Goal: Complete application form: Complete application form

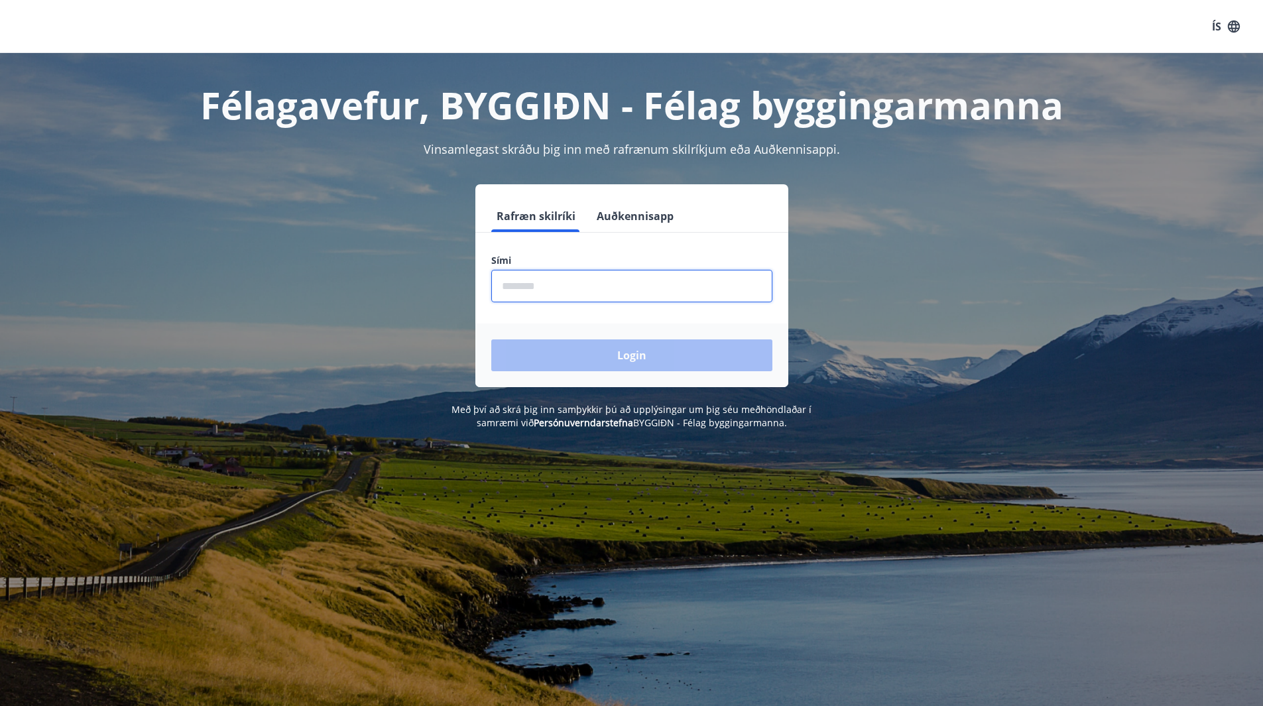
click at [534, 276] on input "phone" at bounding box center [631, 286] width 281 height 32
type input "********"
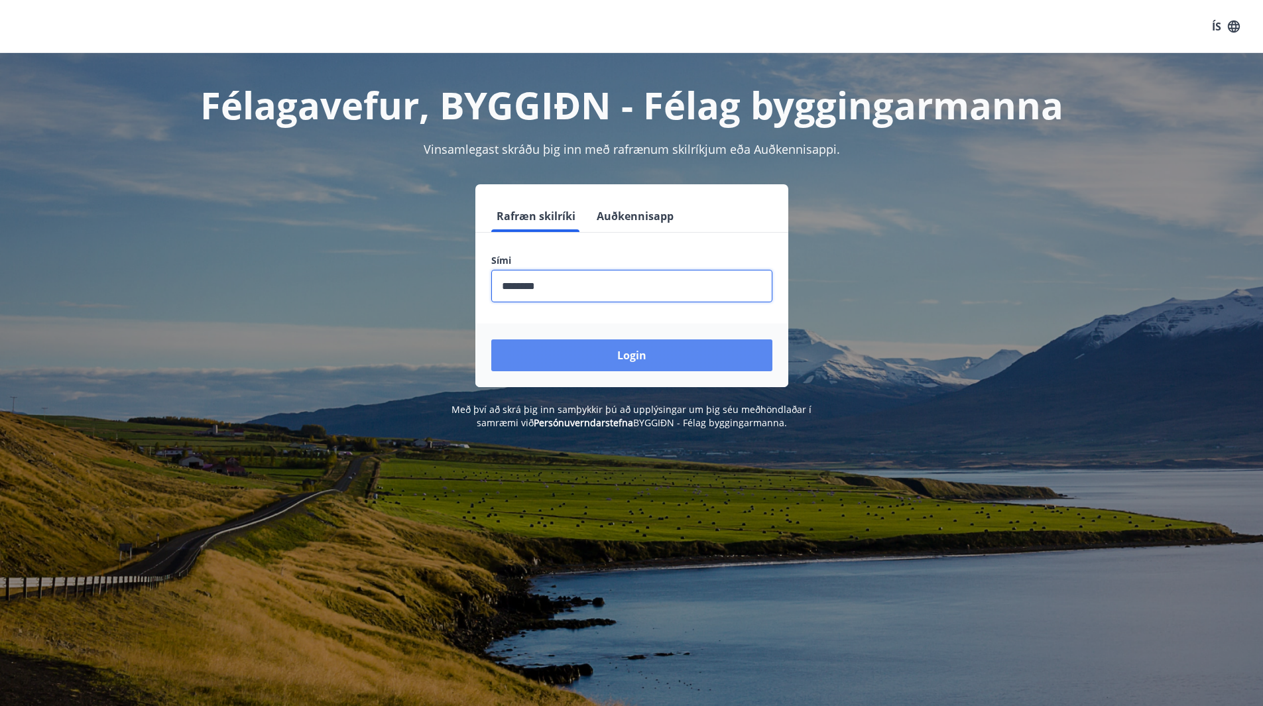
click at [582, 349] on button "Login" at bounding box center [631, 356] width 281 height 32
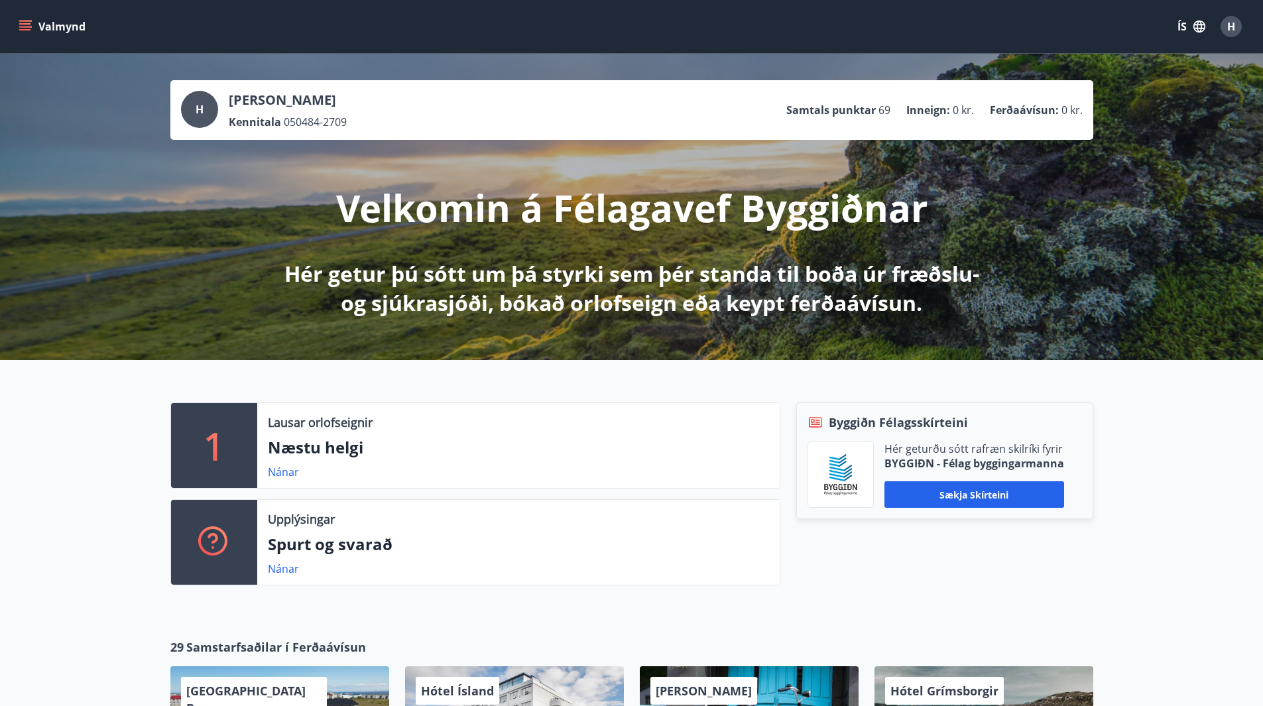
click at [329, 440] on p "Næstu helgi" at bounding box center [518, 447] width 501 height 23
click at [271, 471] on link "Nánar" at bounding box center [283, 472] width 31 height 15
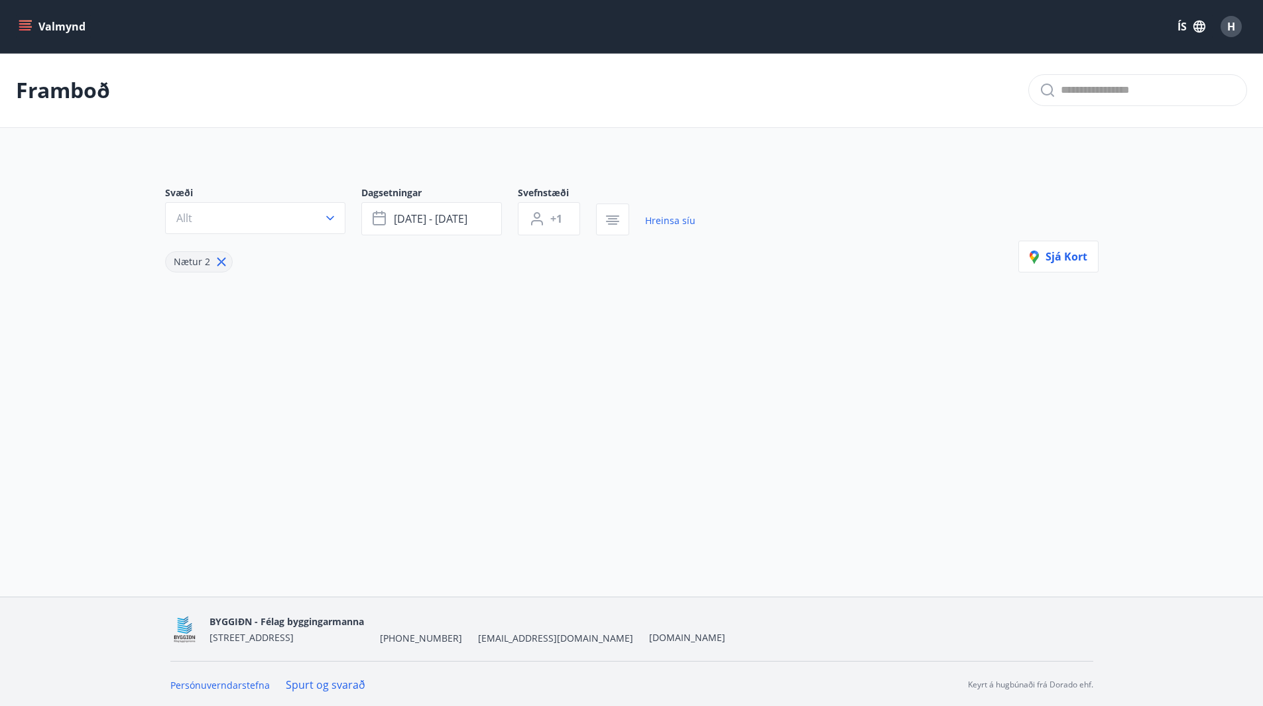
type input "*"
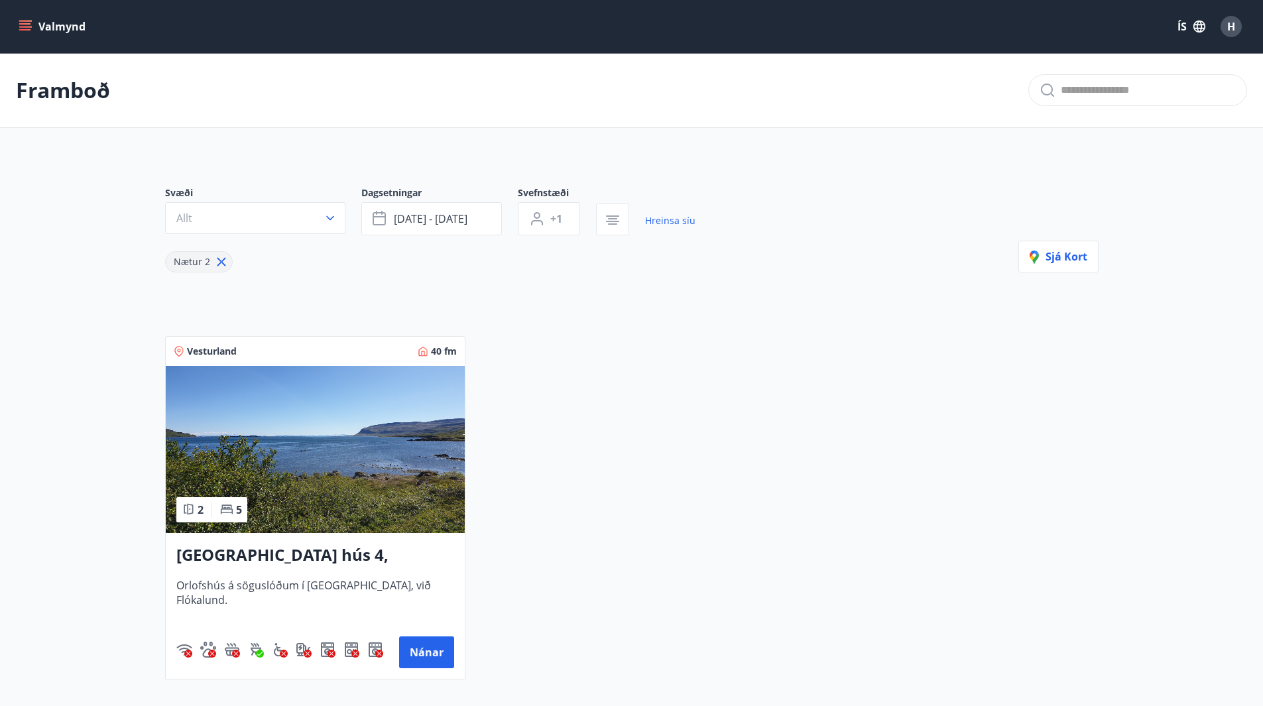
click at [288, 164] on div "Svæði Allt Dagsetningar [DATE] - [DATE] Svefnstæði +1 Hreinsa síu Nætur 2 Sjá k…" at bounding box center [632, 423] width 955 height 536
click at [332, 164] on div "Svæði Allt Dagsetningar [DATE] - [DATE] Svefnstæði +1 Hreinsa síu Nætur 2 Sjá k…" at bounding box center [632, 423] width 955 height 536
click at [338, 166] on div "Svæði Allt Dagsetningar [DATE] - [DATE] Svefnstæði +1 Hreinsa síu Nætur 2 Sjá k…" at bounding box center [632, 423] width 955 height 536
click at [103, 102] on p "Framboð" at bounding box center [63, 90] width 94 height 29
click at [298, 160] on div "Svæði Allt Dagsetningar [DATE] - [DATE] Svefnstæði +1 Hreinsa síu Nætur 2 Sjá k…" at bounding box center [632, 423] width 955 height 536
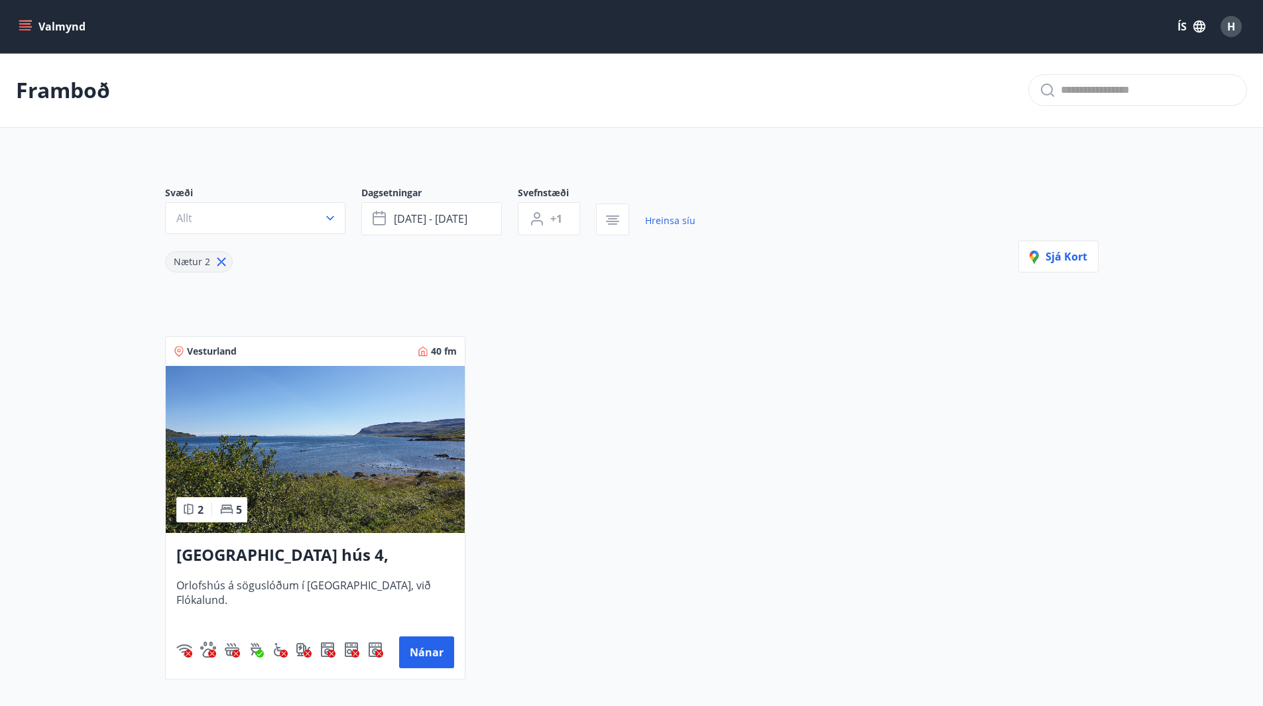
click at [578, 327] on div "Vesturland 40 fm 2 5 [GEOGRAPHIC_DATA] hús 4, Flókalundur Orlofshús á söguslóðu…" at bounding box center [624, 499] width 950 height 359
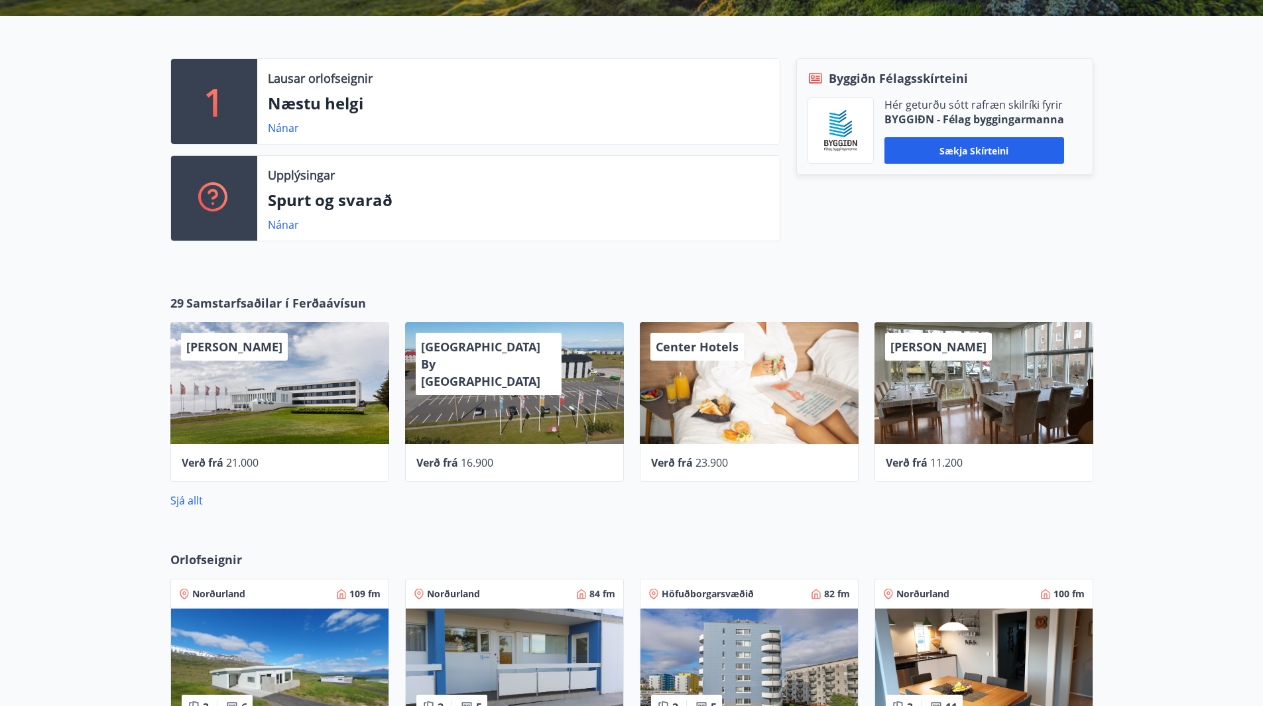
scroll to position [133, 0]
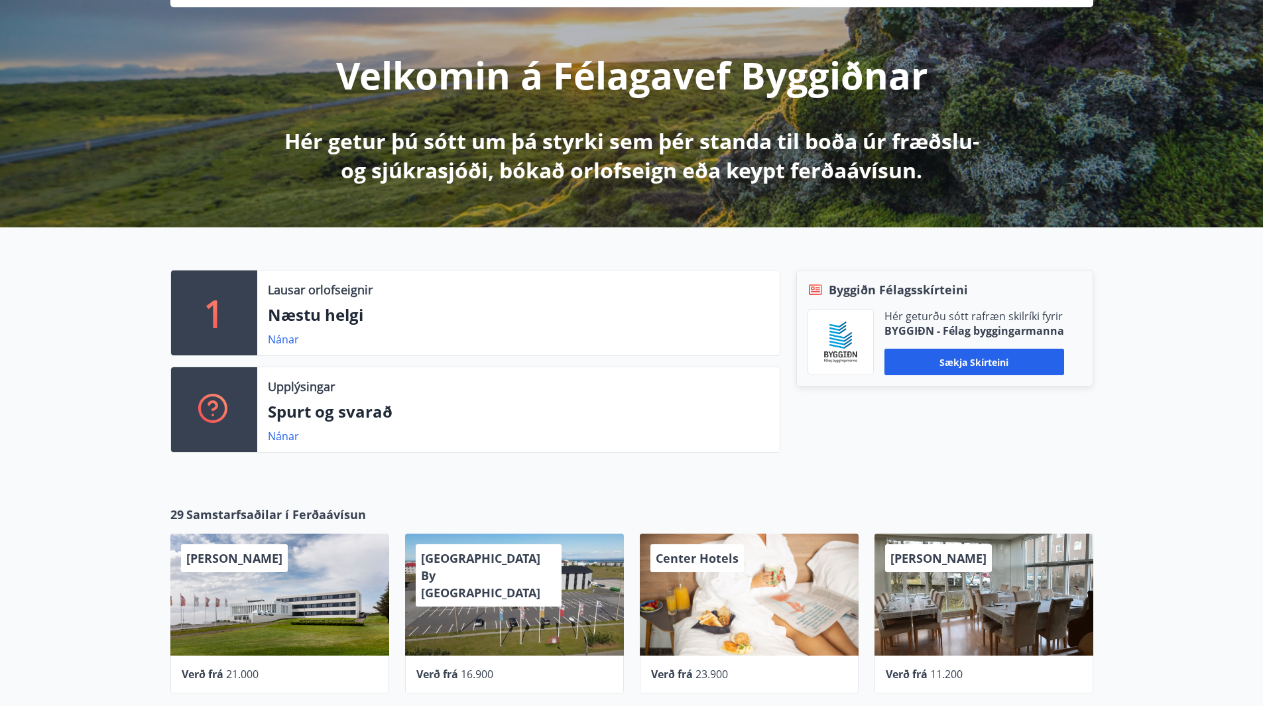
click at [1162, 361] on div "1 Lausar orlofseignir Næstu helgi Nánar Upplýsingar Spurt og svarað Nánar Byggi…" at bounding box center [631, 355] width 1263 height 257
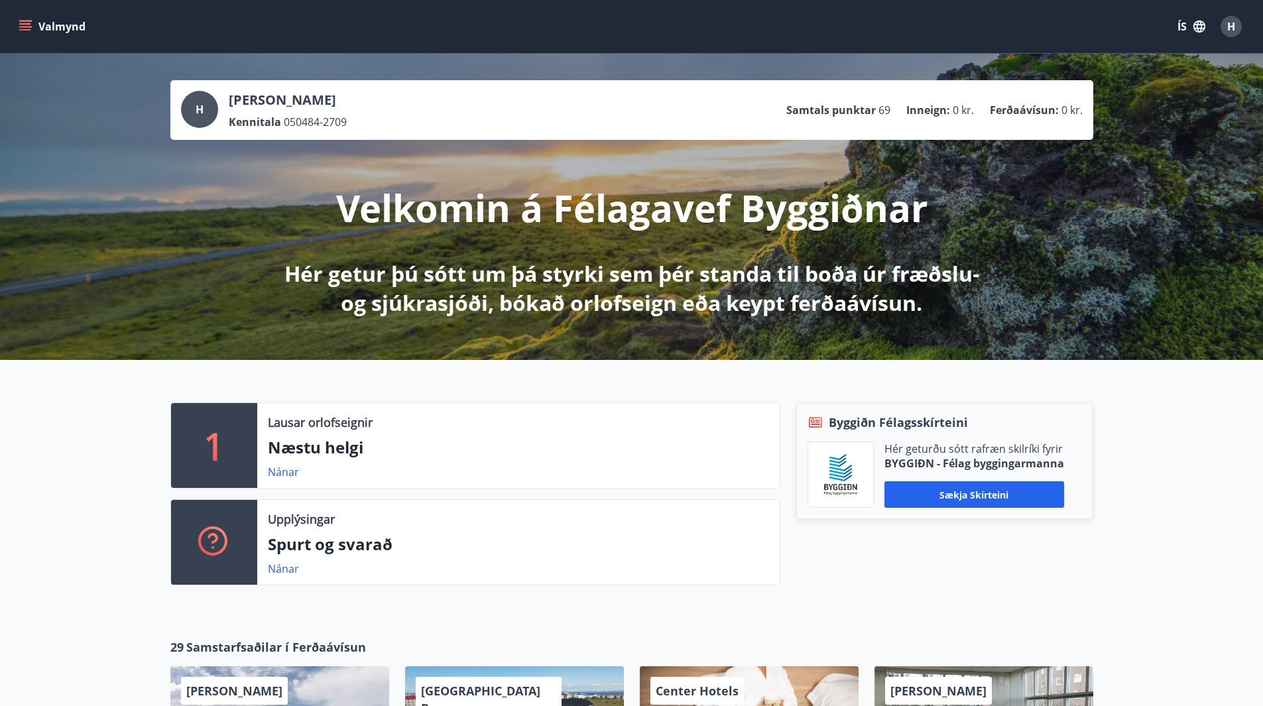
click at [927, 332] on div "H [PERSON_NAME] Kennitala 050484-2709 Samtals punktar 69 Inneign : 0 kr. Ferðaá…" at bounding box center [631, 207] width 1263 height 306
click at [639, 367] on div "1 Lausar orlofseignir Næstu helgi Nánar Upplýsingar Spurt og svarað Nánar Byggi…" at bounding box center [631, 488] width 1263 height 257
click at [24, 28] on icon "menu" at bounding box center [25, 26] width 13 height 13
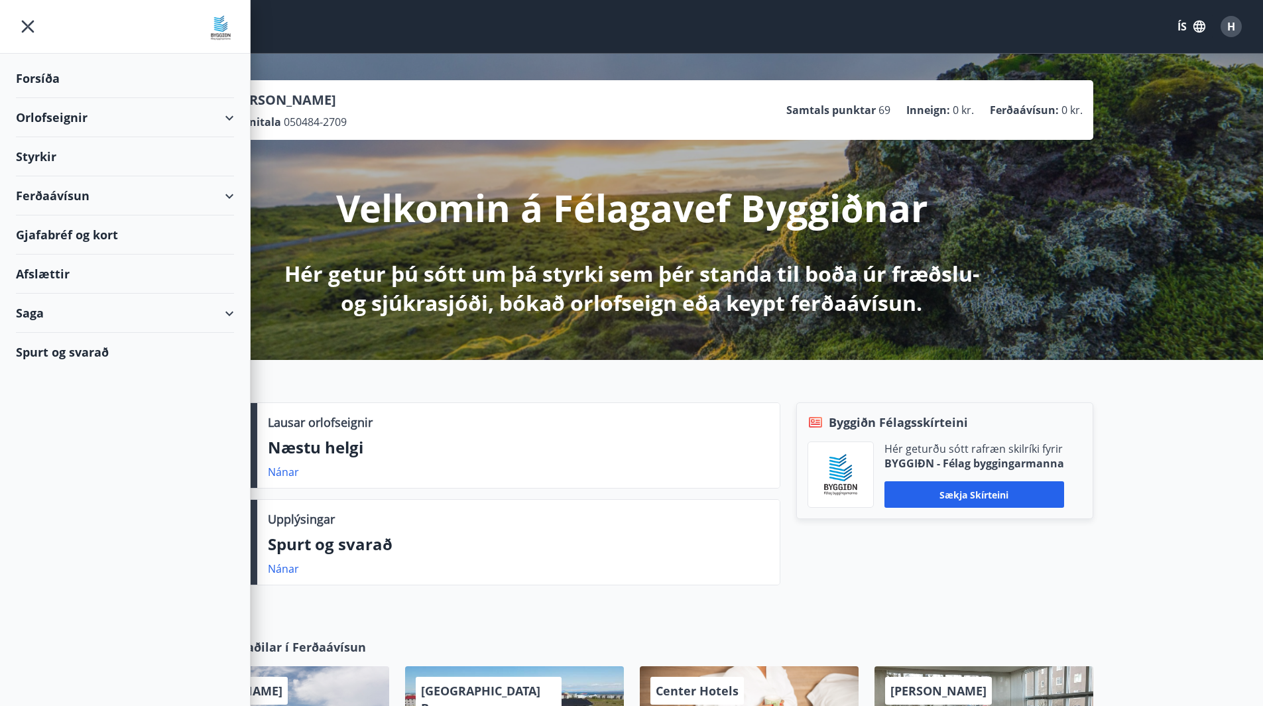
click at [76, 115] on div "Orlofseignir" at bounding box center [125, 117] width 218 height 39
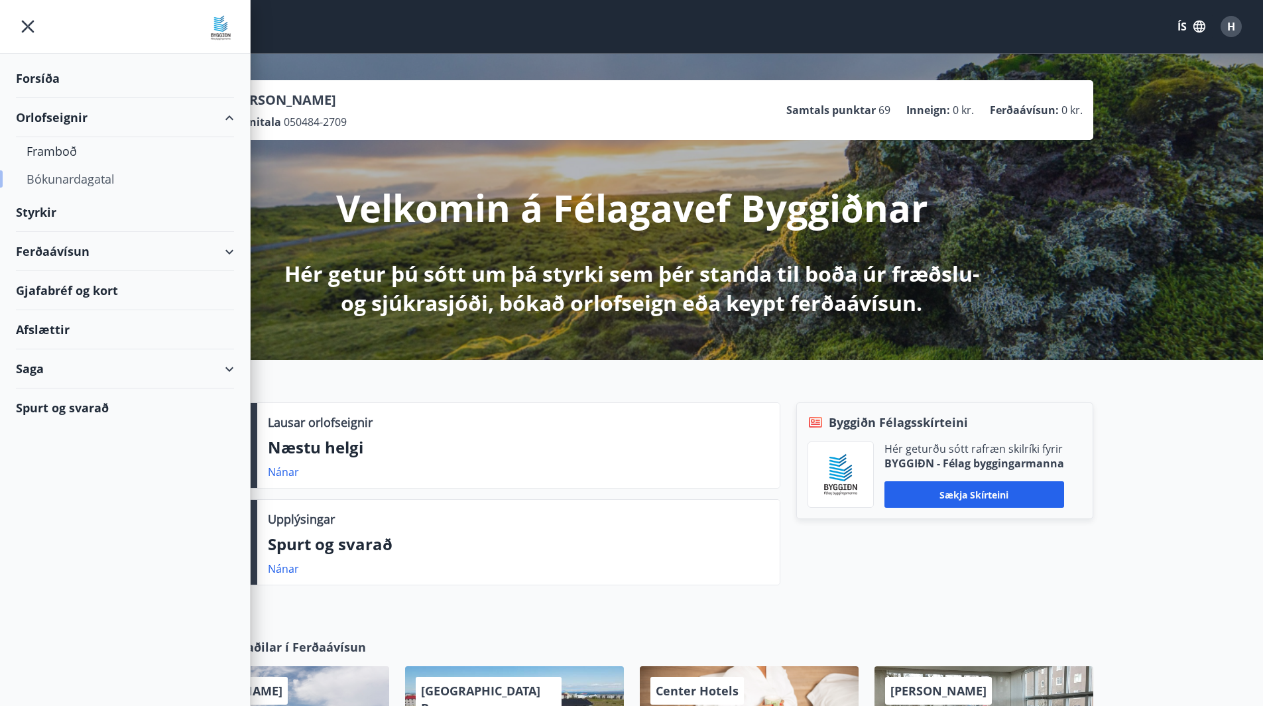
click at [78, 173] on div "Bókunardagatal" at bounding box center [125, 179] width 197 height 28
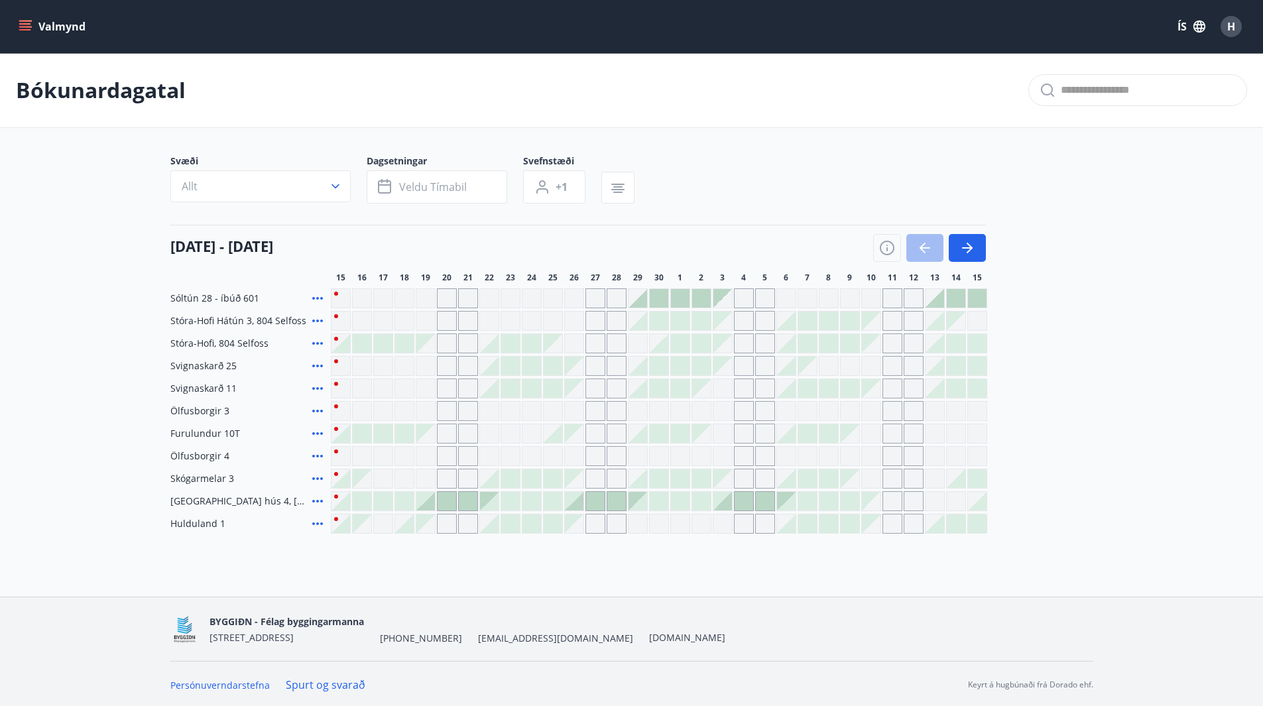
click at [245, 320] on span "Stóra-Hofi Hátún 3, 804 Selfoss" at bounding box center [238, 320] width 136 height 13
click at [431, 347] on div "Gráir dagar eru ekki bókanlegir" at bounding box center [425, 343] width 19 height 19
click at [513, 342] on div at bounding box center [510, 343] width 19 height 19
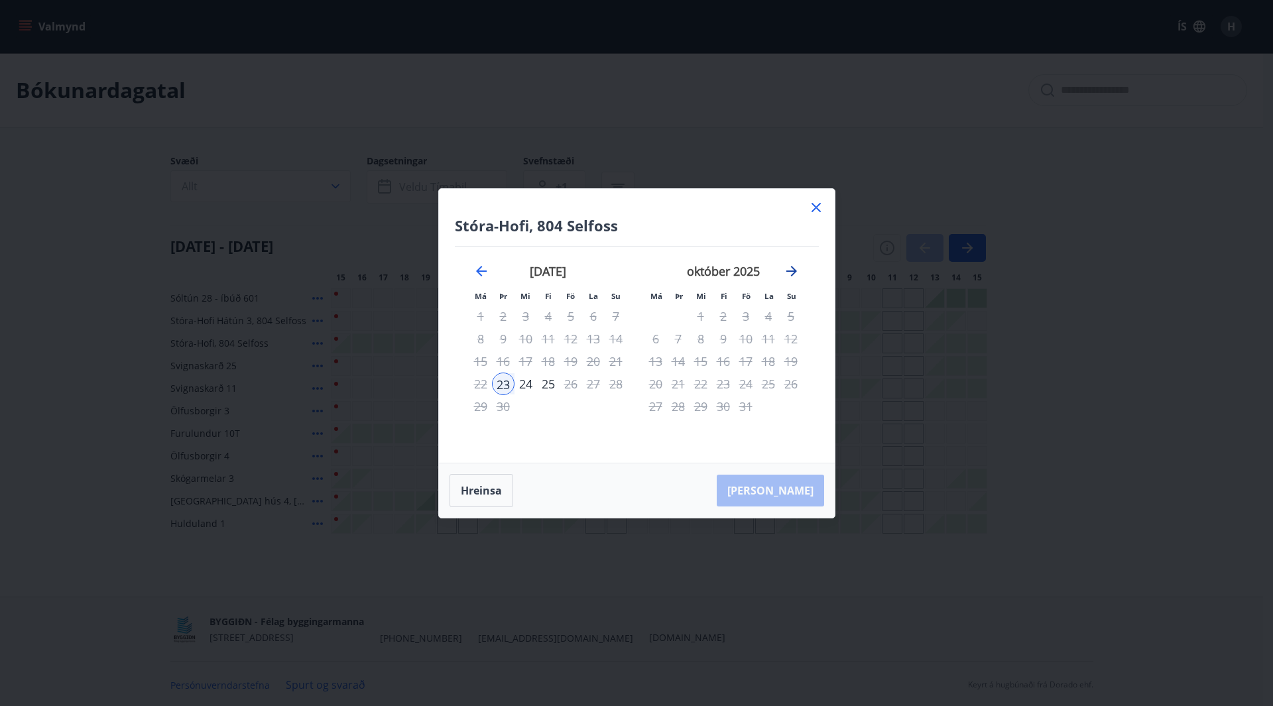
click at [794, 270] on icon "Move forward to switch to the next month." at bounding box center [791, 271] width 11 height 11
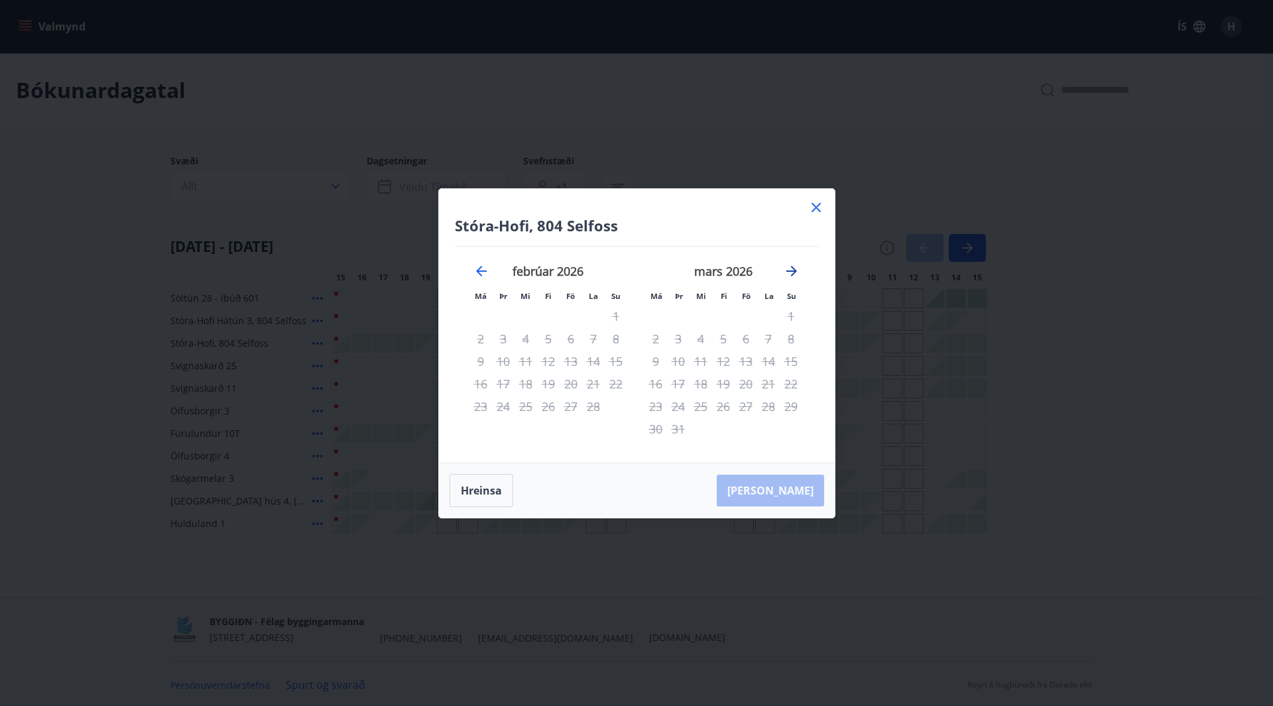
click at [794, 270] on icon "Move forward to switch to the next month." at bounding box center [791, 271] width 11 height 11
click at [814, 211] on icon at bounding box center [816, 208] width 16 height 16
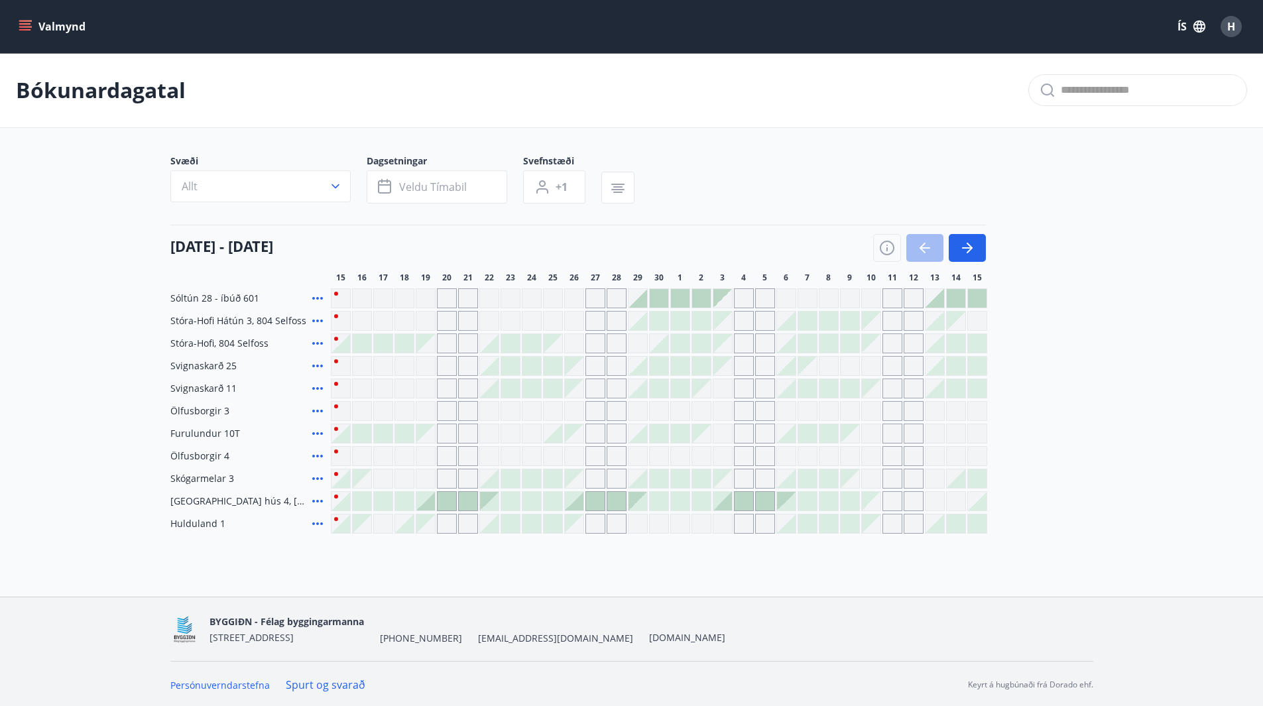
click at [1072, 372] on div "Sóltún 28 - íbúð 601 Stóra-[GEOGRAPHIC_DATA] 3, 804 Selfoss Stóra-[GEOGRAPHIC_D…" at bounding box center [631, 410] width 923 height 245
click at [18, 21] on button "Valmynd" at bounding box center [53, 27] width 75 height 24
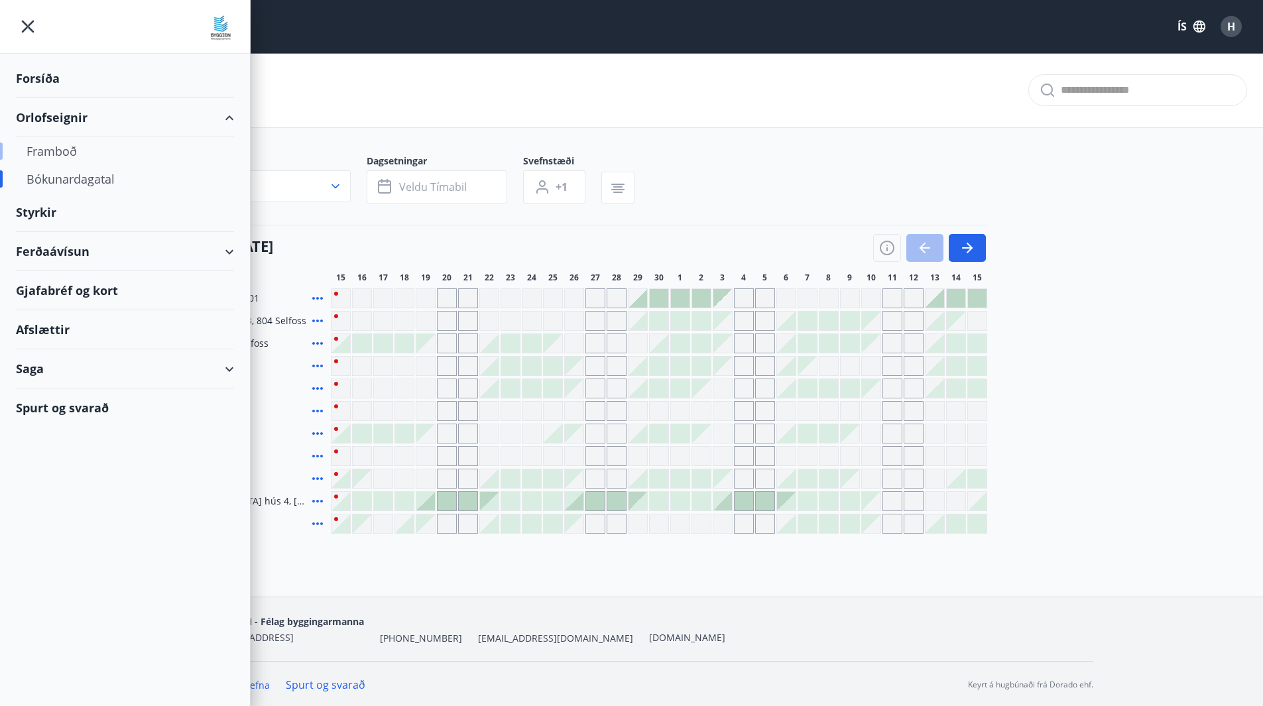
click at [76, 149] on div "Framboð" at bounding box center [125, 151] width 197 height 28
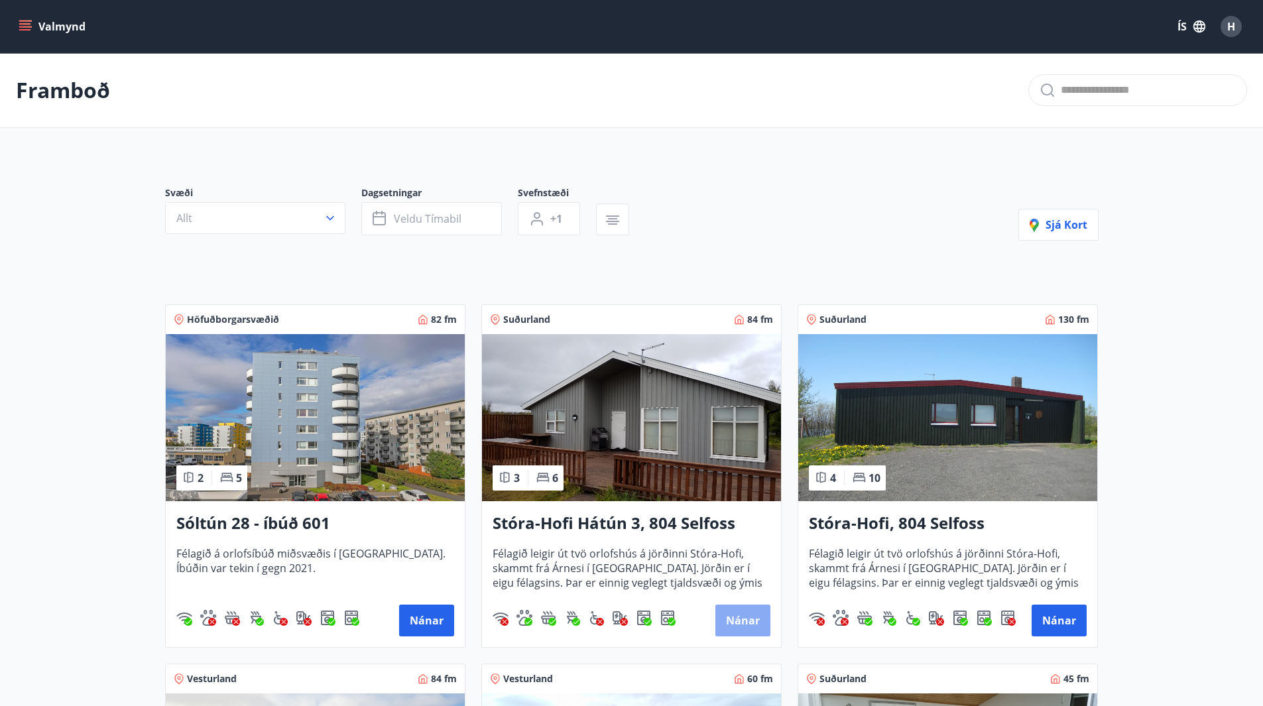
click at [740, 615] on button "Nánar" at bounding box center [742, 621] width 55 height 32
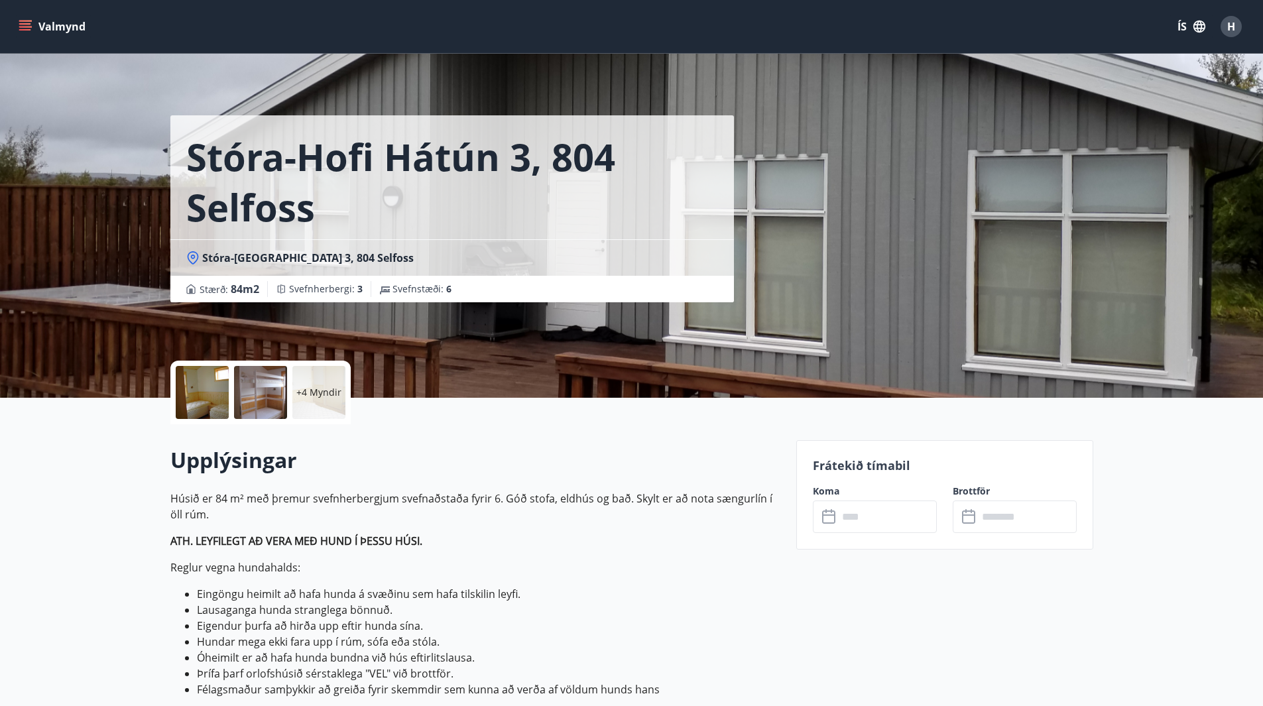
click at [853, 513] on input "text" at bounding box center [887, 517] width 99 height 32
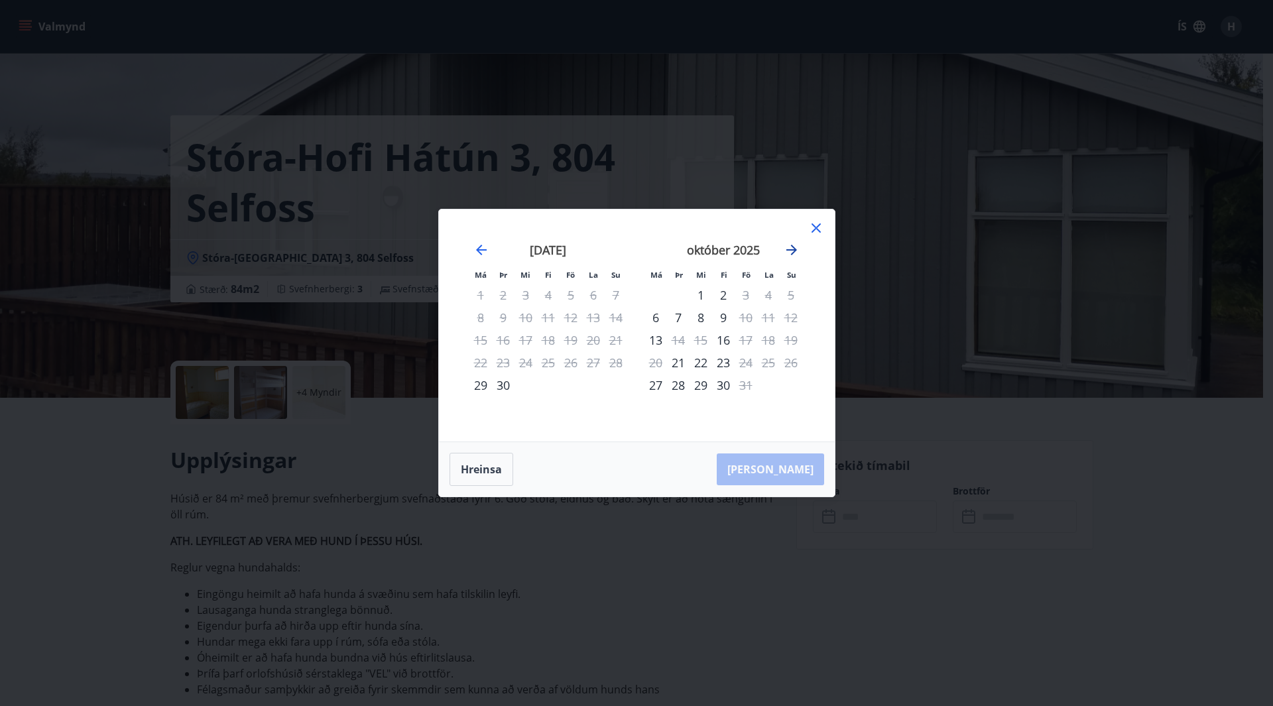
click at [789, 251] on icon "Move forward to switch to the next month." at bounding box center [791, 250] width 11 height 11
click at [478, 252] on icon "Move backward to switch to the previous month." at bounding box center [481, 250] width 11 height 11
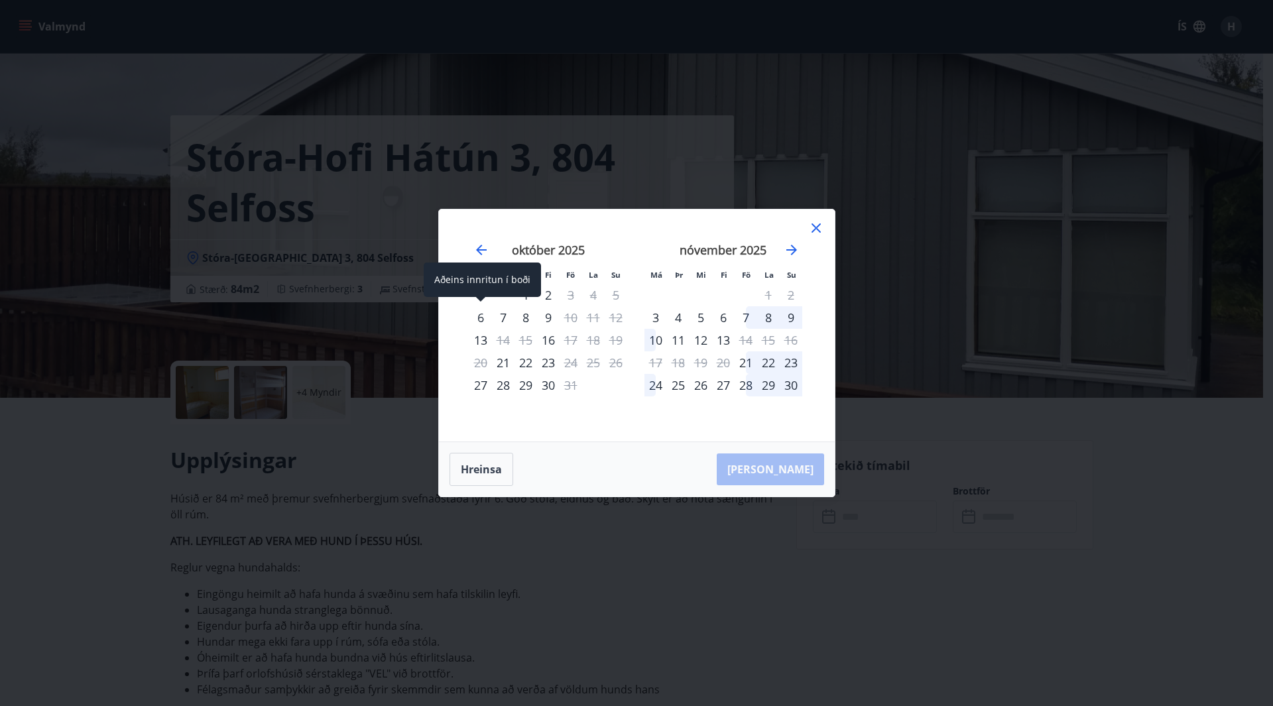
click at [483, 316] on div "6" at bounding box center [480, 317] width 23 height 23
click at [487, 315] on div "6" at bounding box center [480, 317] width 23 height 23
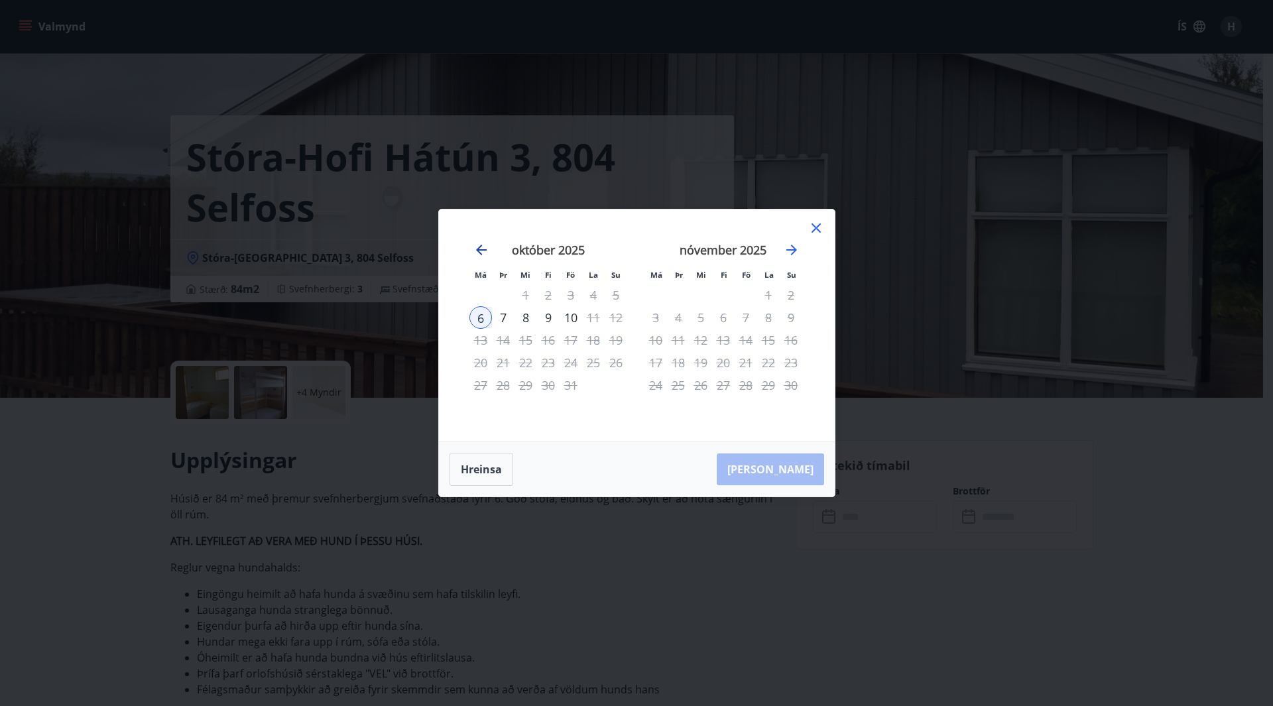
click at [482, 249] on icon "Move backward to switch to the previous month." at bounding box center [481, 250] width 11 height 11
click at [818, 224] on icon at bounding box center [816, 228] width 16 height 16
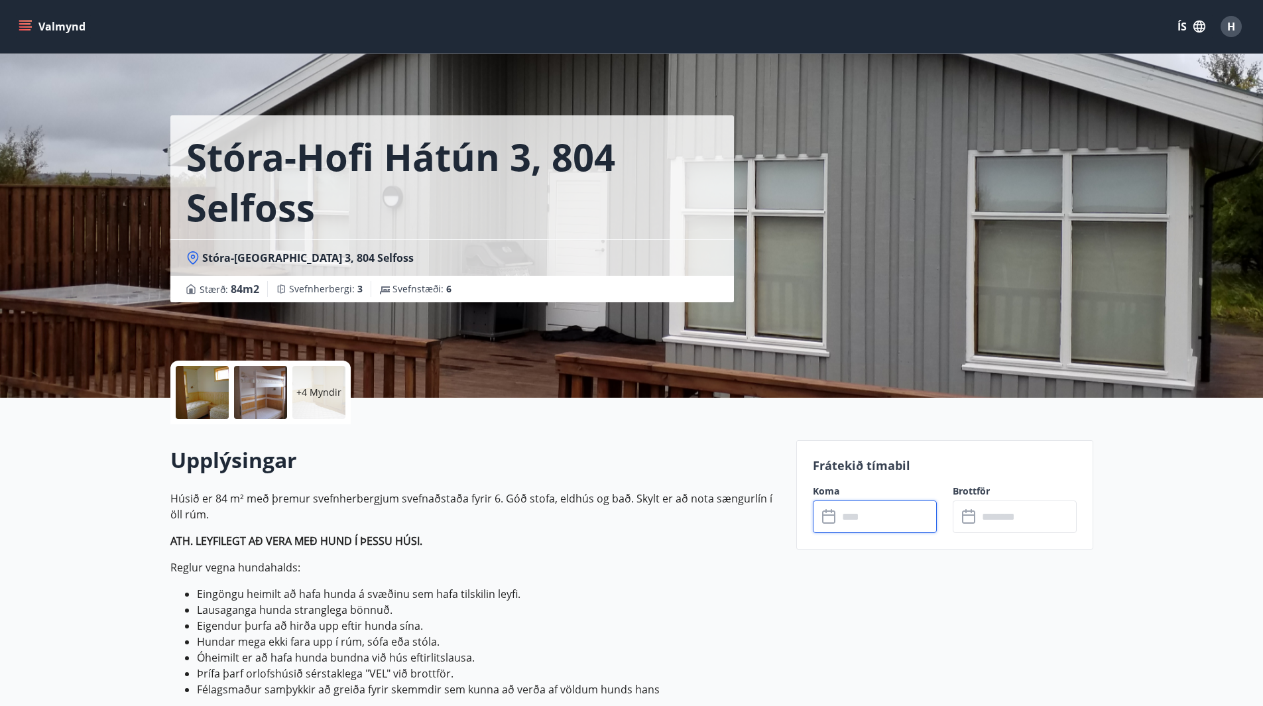
click at [861, 521] on input "text" at bounding box center [887, 517] width 99 height 32
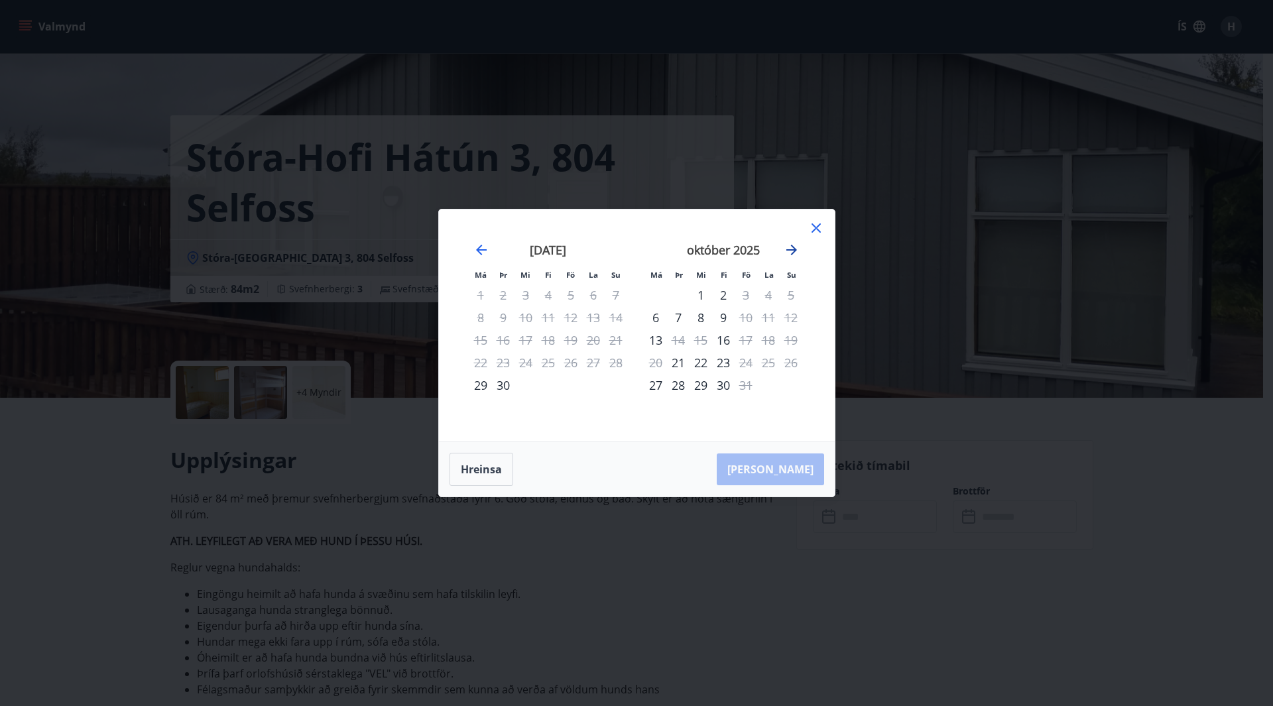
click at [792, 249] on icon "Move forward to switch to the next month." at bounding box center [792, 250] width 16 height 16
click at [483, 249] on icon "Move backward to switch to the previous month." at bounding box center [481, 250] width 11 height 11
click at [793, 248] on icon "Move forward to switch to the next month." at bounding box center [791, 250] width 11 height 11
click at [477, 252] on icon "Move backward to switch to the previous month." at bounding box center [481, 250] width 16 height 16
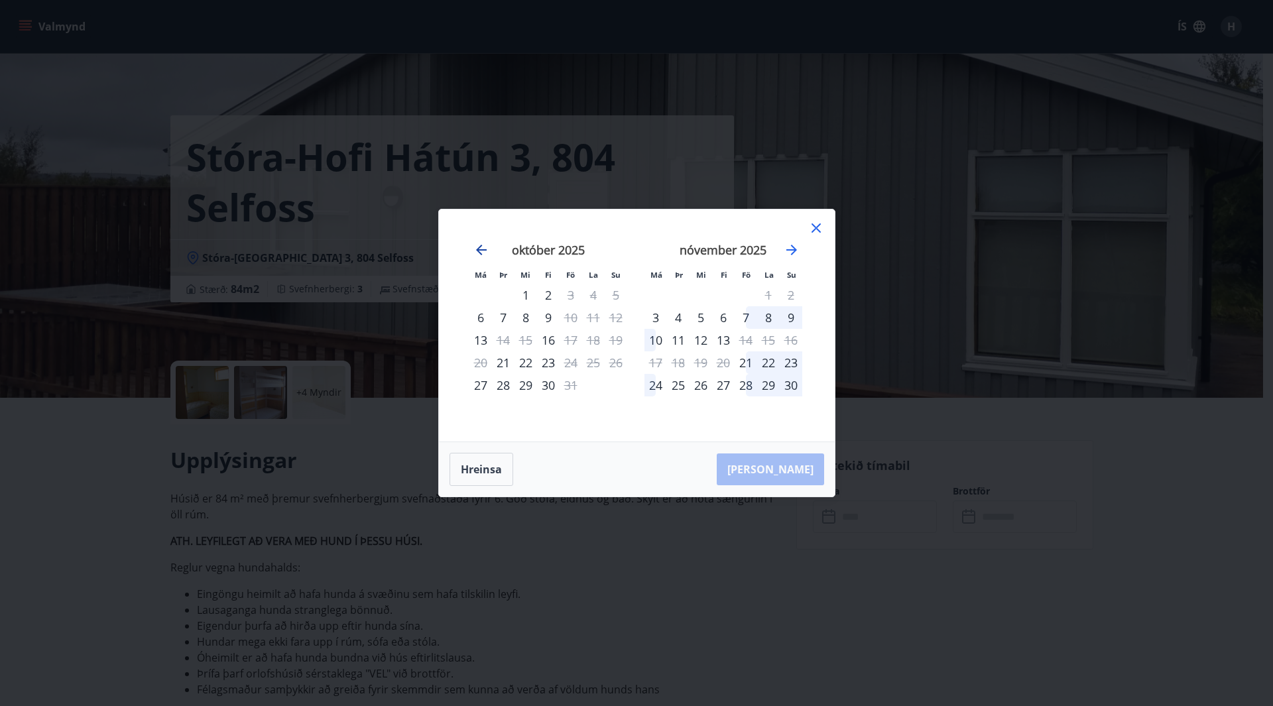
click at [484, 248] on icon "Move backward to switch to the previous month." at bounding box center [481, 250] width 16 height 16
click at [790, 247] on icon "Move forward to switch to the next month." at bounding box center [792, 250] width 16 height 16
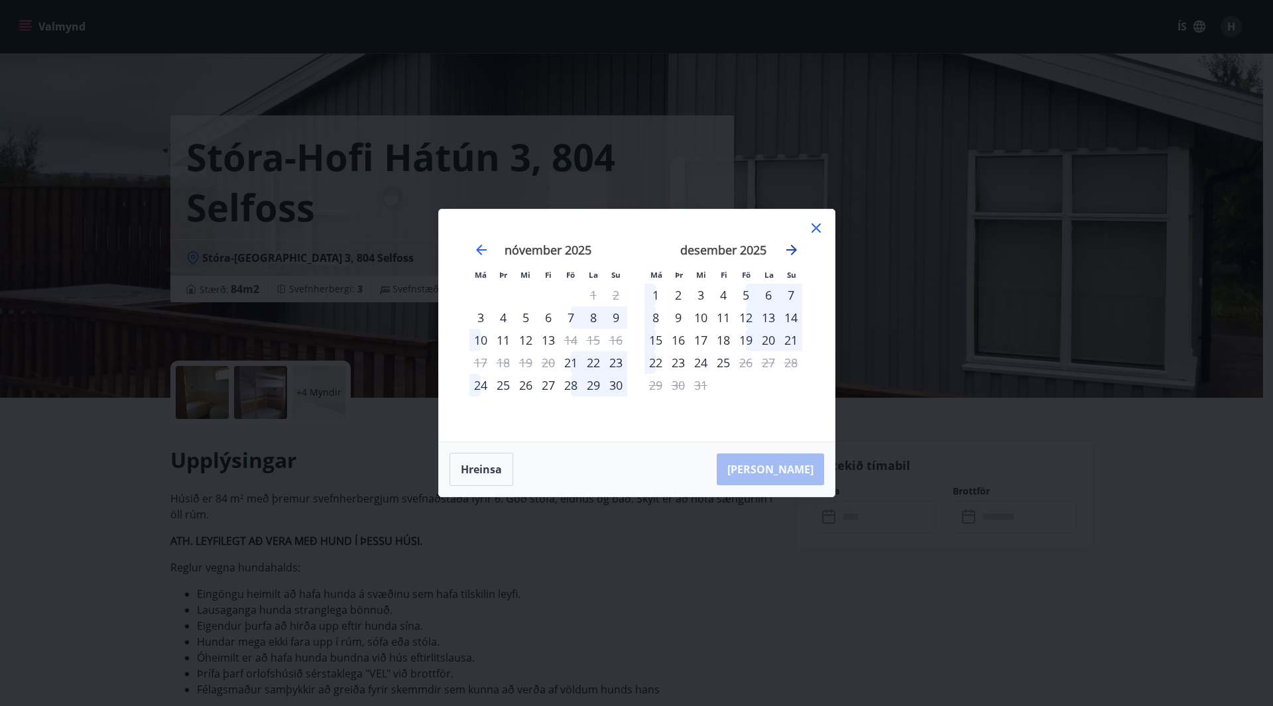
click at [788, 247] on icon "Move forward to switch to the next month." at bounding box center [792, 250] width 16 height 16
click at [792, 245] on icon "Move forward to switch to the next month." at bounding box center [791, 250] width 11 height 11
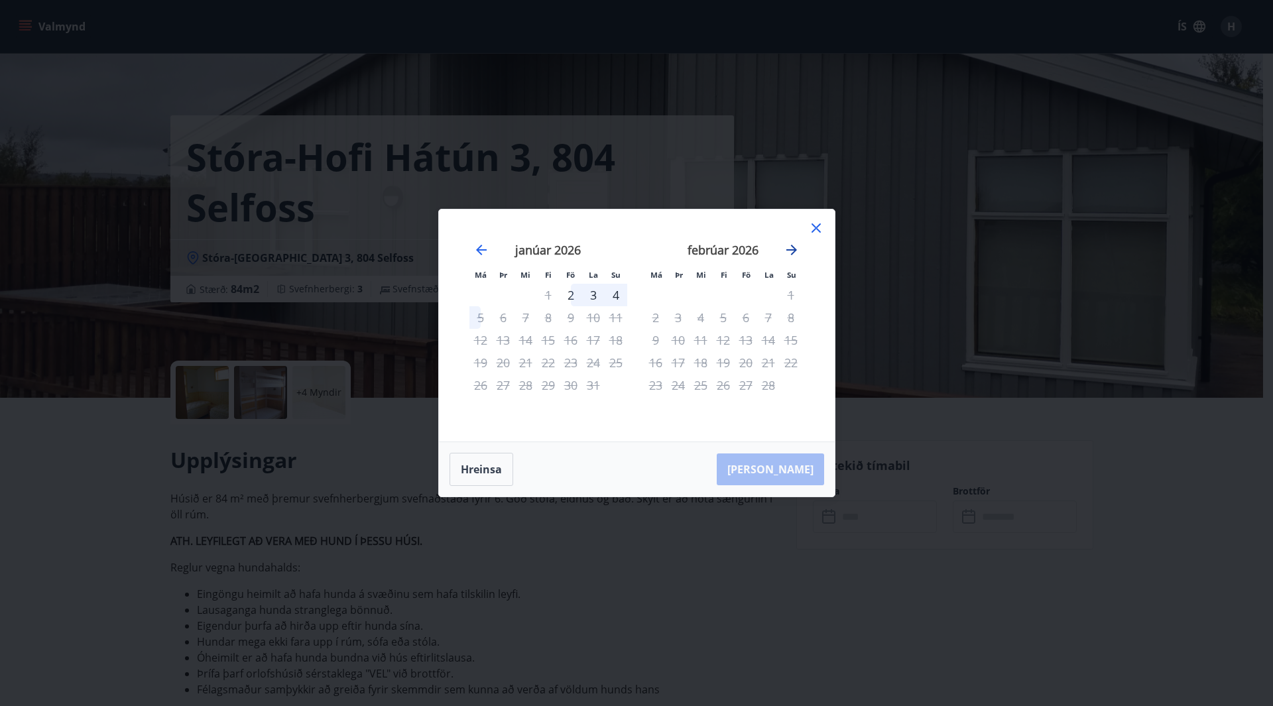
click at [792, 245] on icon "Move forward to switch to the next month." at bounding box center [791, 250] width 11 height 11
click at [482, 249] on icon "Move backward to switch to the previous month." at bounding box center [481, 250] width 16 height 16
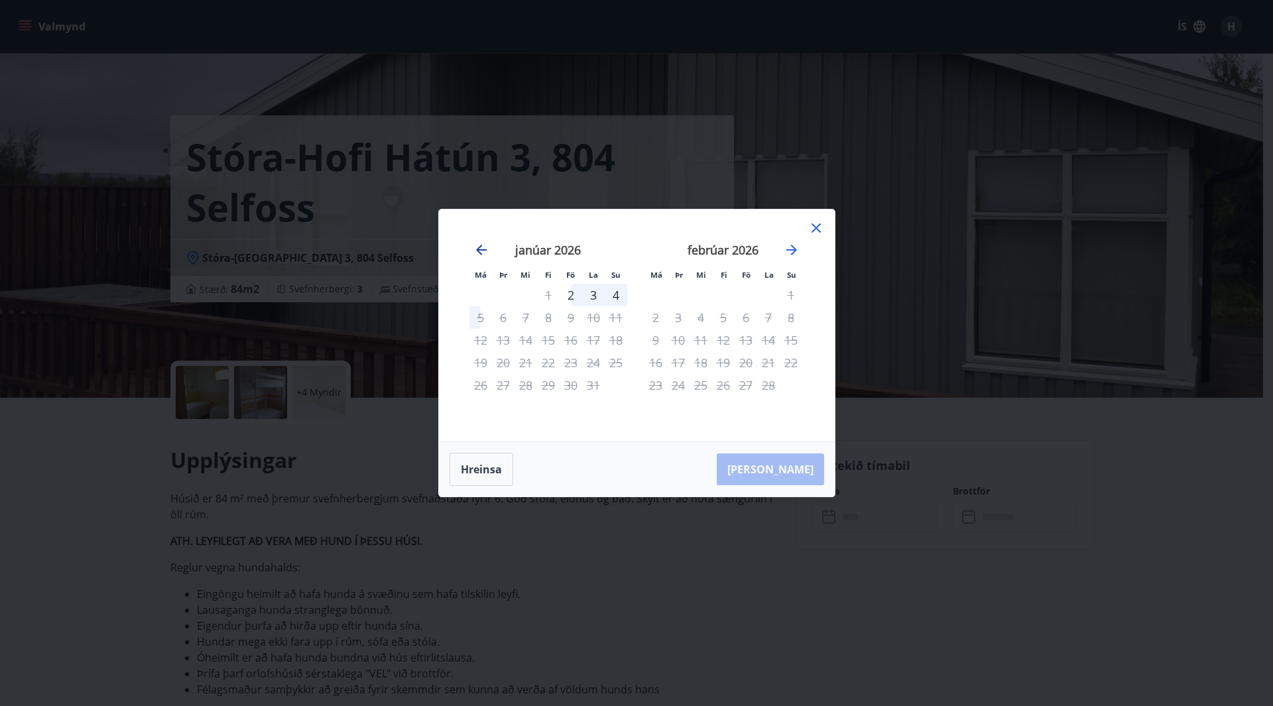
click at [482, 249] on icon "Move backward to switch to the previous month." at bounding box center [481, 250] width 16 height 16
click at [466, 467] on button "Hreinsa" at bounding box center [482, 469] width 64 height 33
click at [812, 231] on icon at bounding box center [816, 227] width 9 height 9
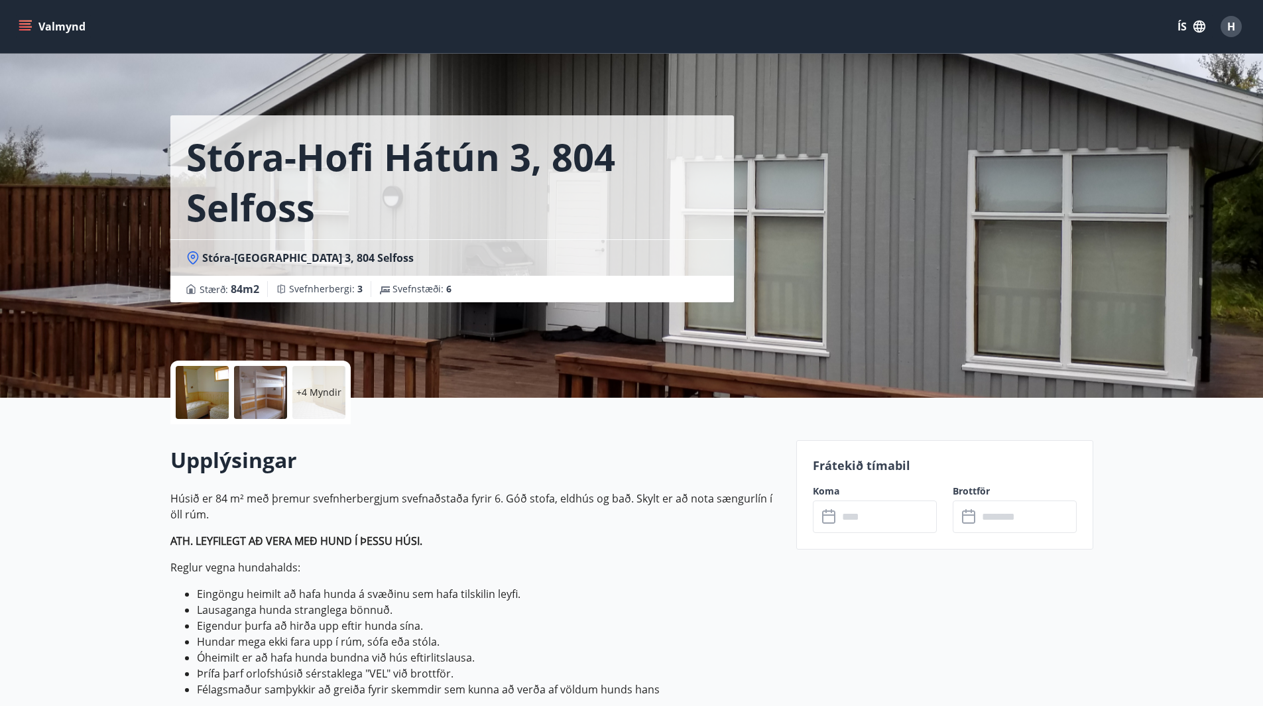
click at [31, 20] on button "Valmynd" at bounding box center [53, 27] width 75 height 24
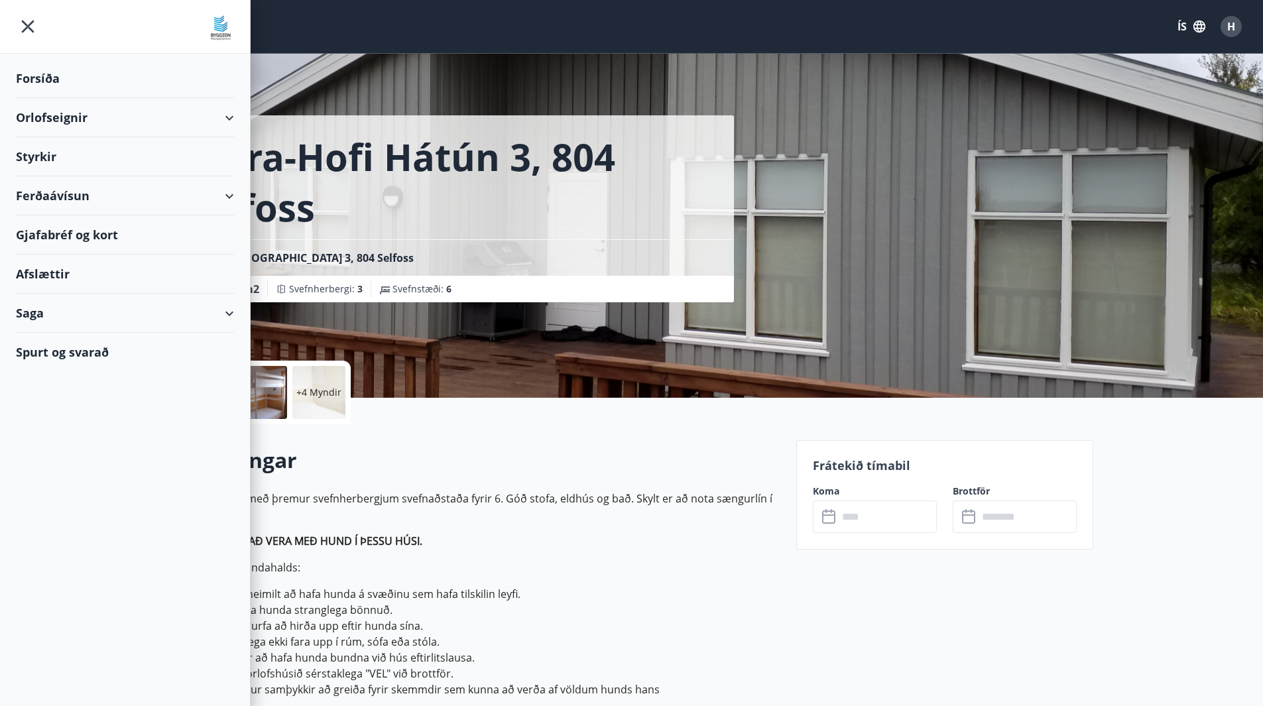
click at [82, 117] on div "Orlofseignir" at bounding box center [125, 117] width 218 height 39
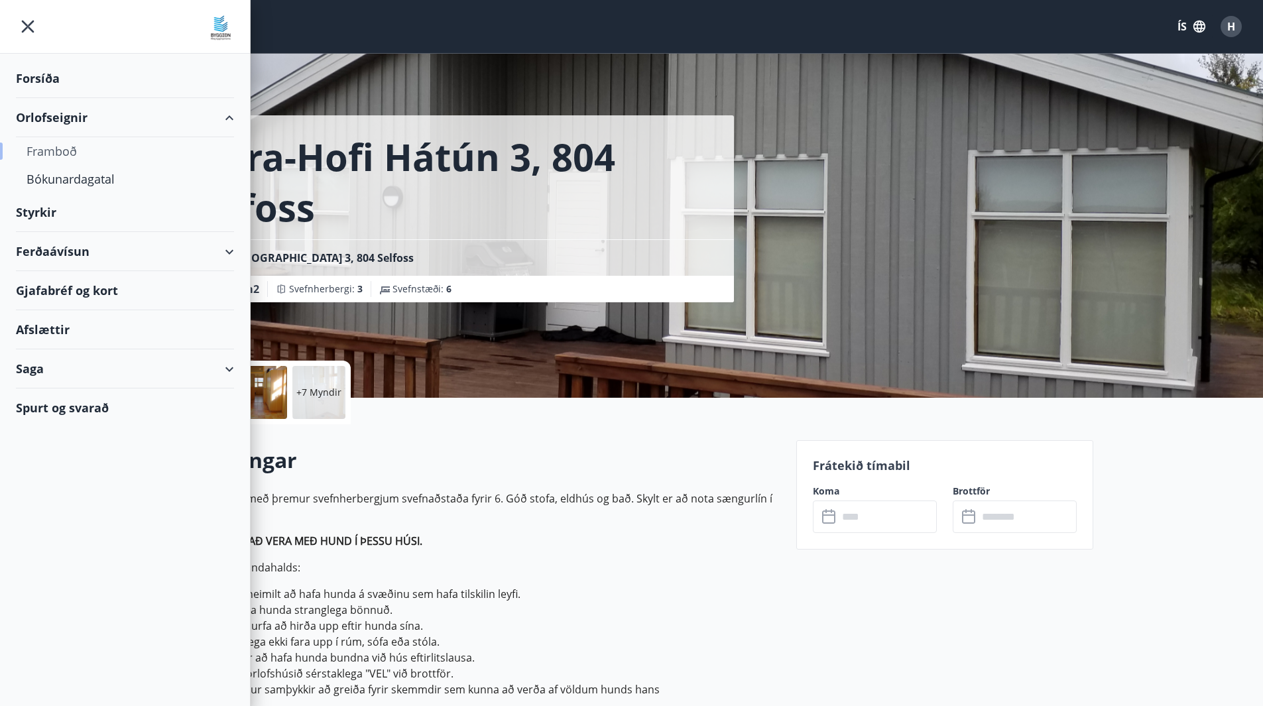
click at [58, 153] on div "Framboð" at bounding box center [125, 151] width 197 height 28
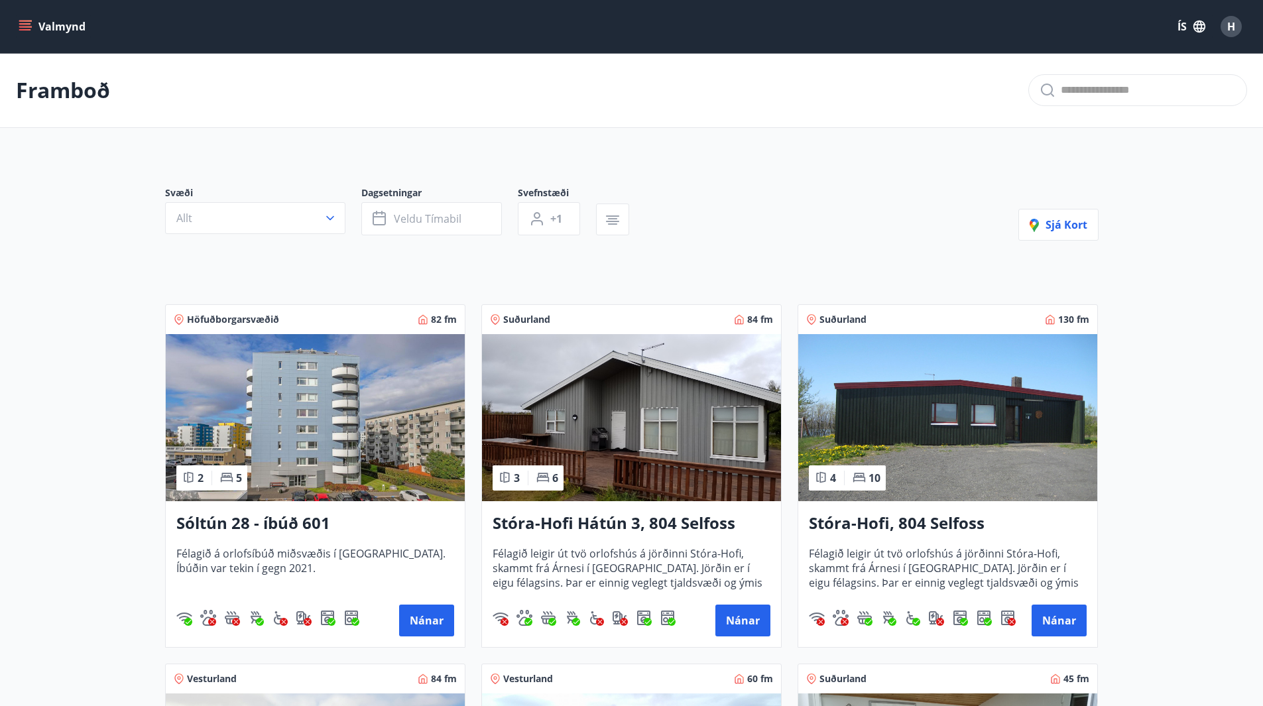
click at [27, 28] on icon "menu" at bounding box center [25, 26] width 13 height 13
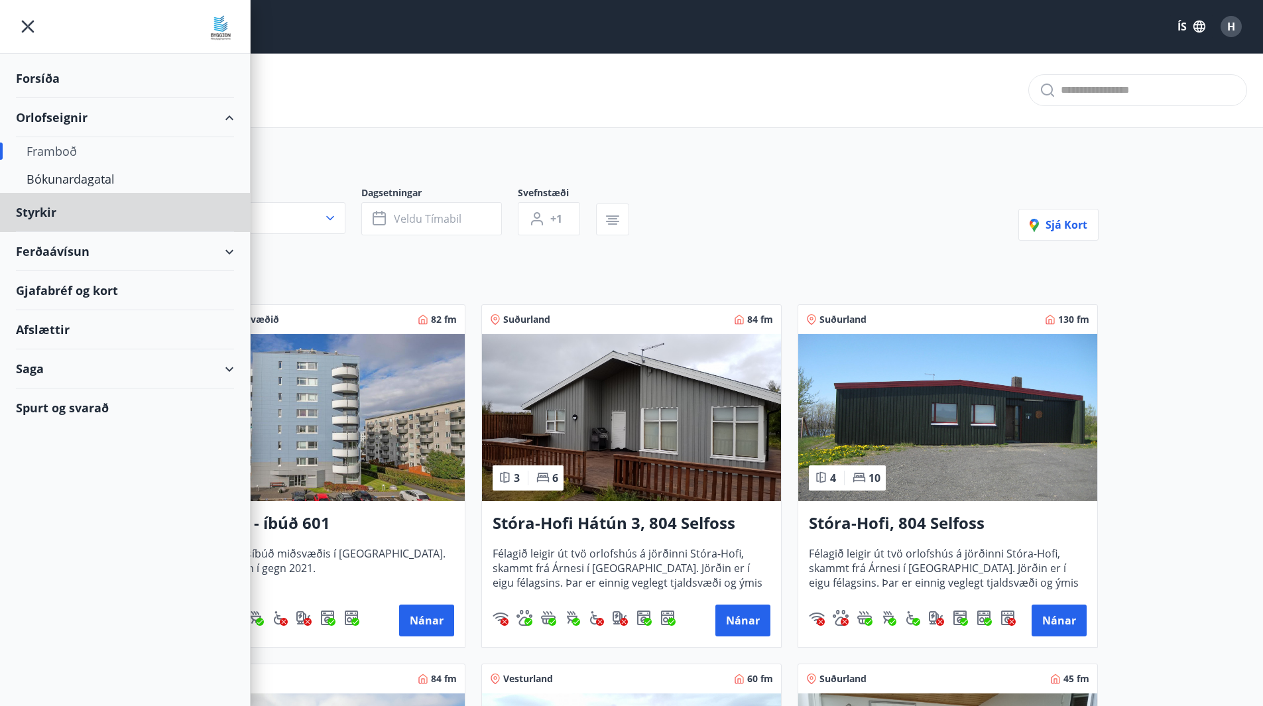
click at [28, 76] on div "Forsíða" at bounding box center [125, 78] width 218 height 39
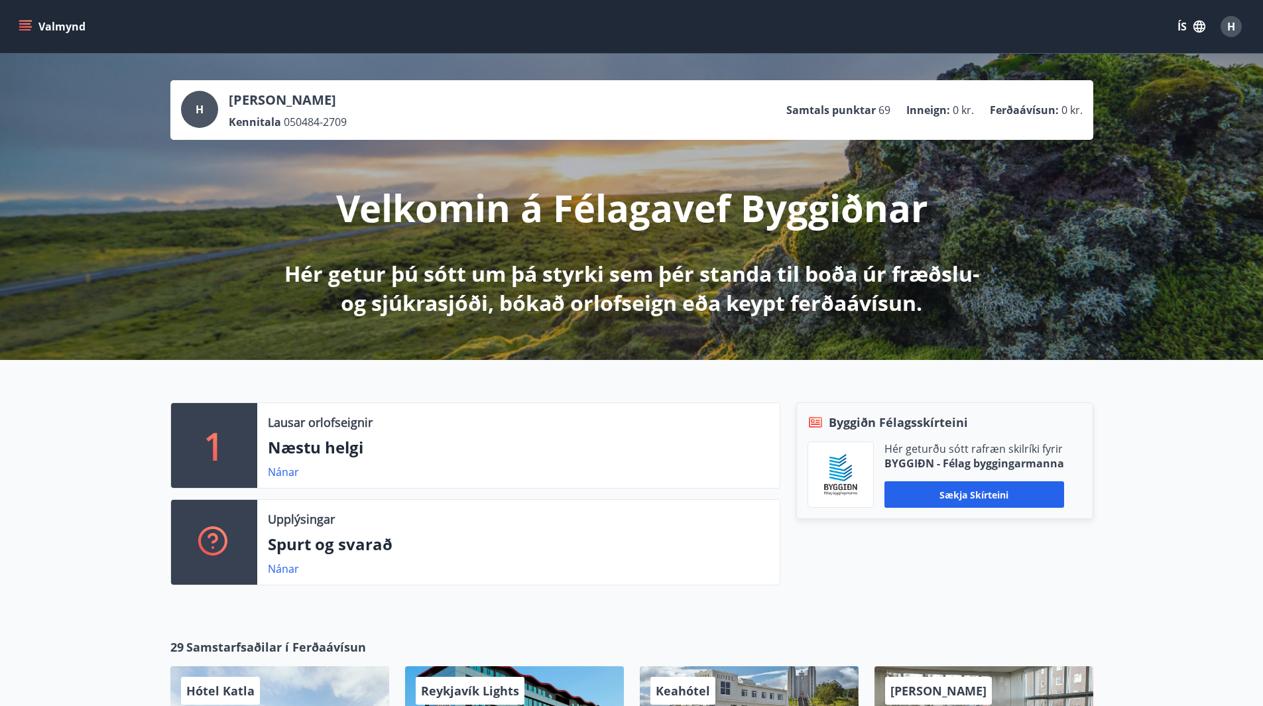
click at [499, 306] on p "Hér getur þú sótt um þá styrki sem þér standa til boða úr fræðslu- og sjúkrasjó…" at bounding box center [632, 288] width 700 height 58
click at [284, 568] on link "Nánar" at bounding box center [283, 569] width 31 height 15
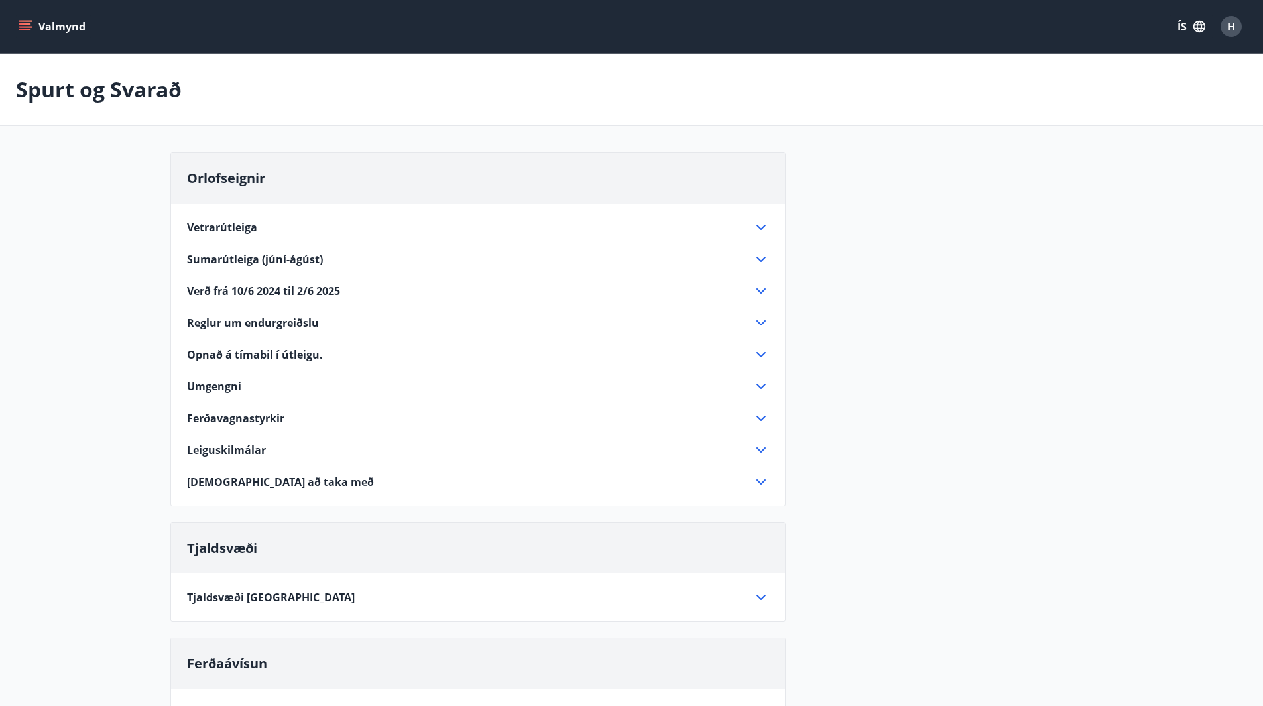
click at [288, 354] on span "Opnað á tímabil í útleigu." at bounding box center [255, 354] width 136 height 15
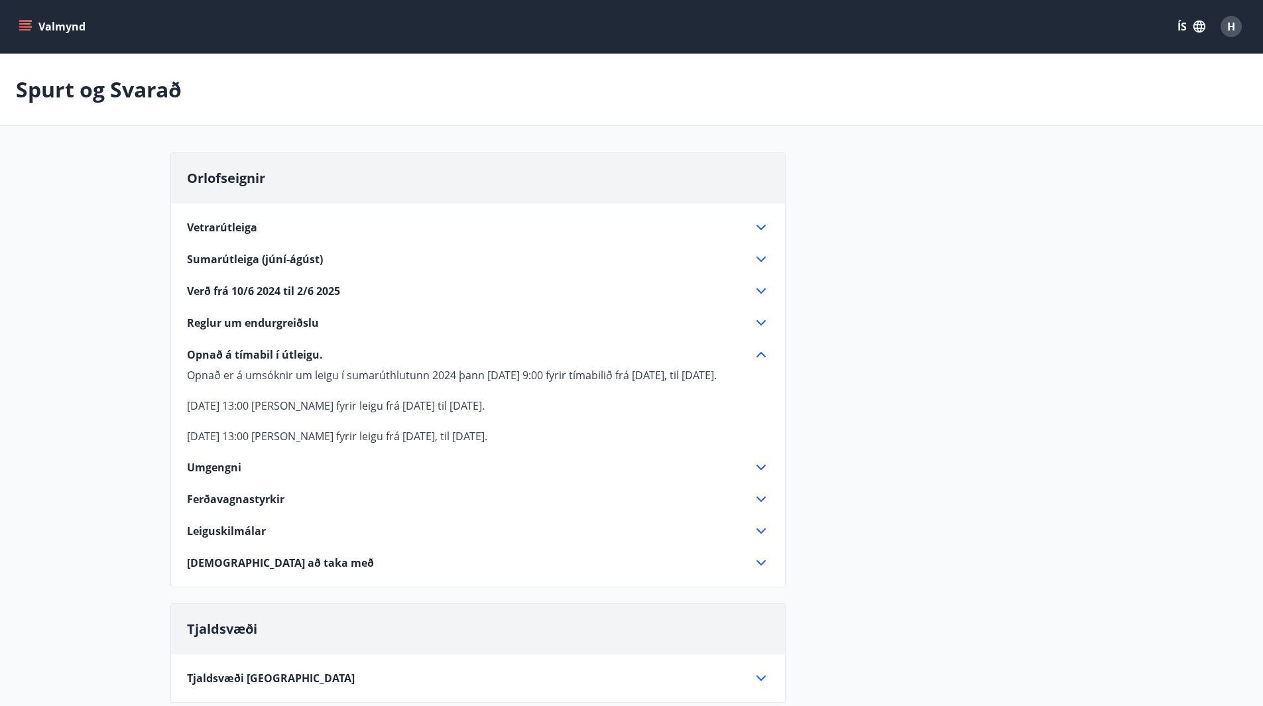
click at [26, 23] on icon "menu" at bounding box center [25, 23] width 12 height 1
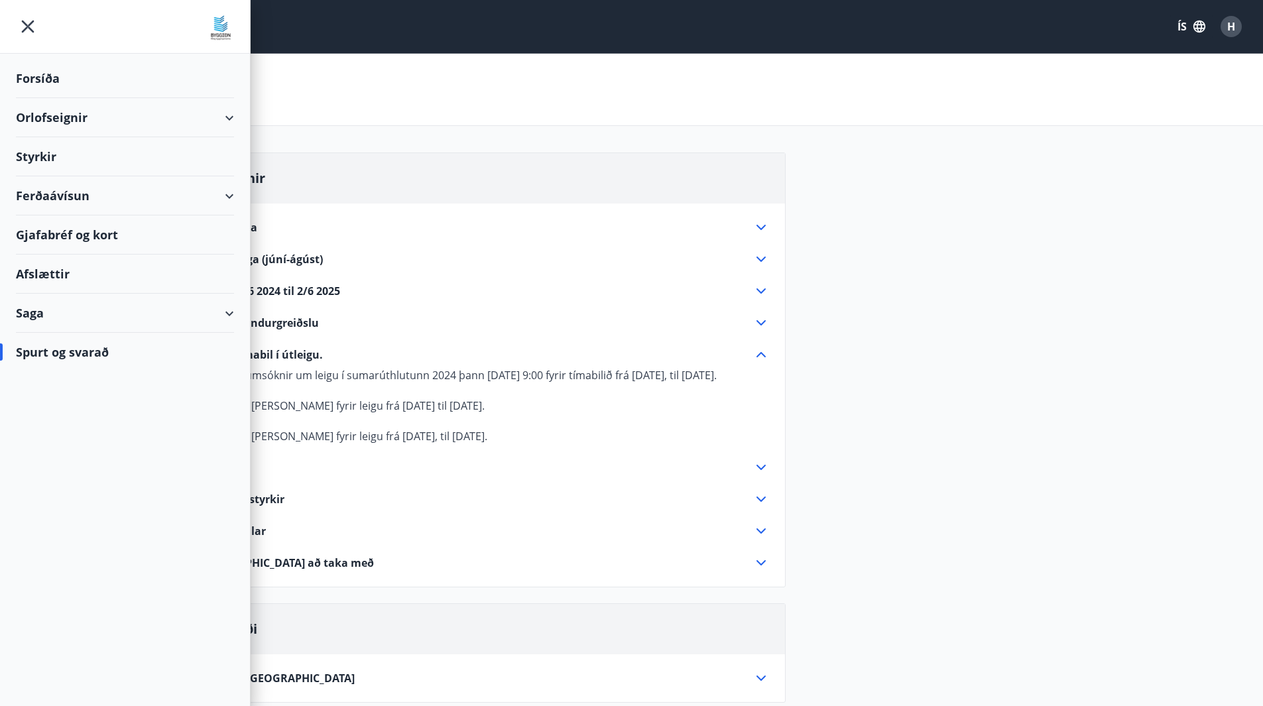
click at [54, 162] on div "Styrkir" at bounding box center [125, 156] width 218 height 39
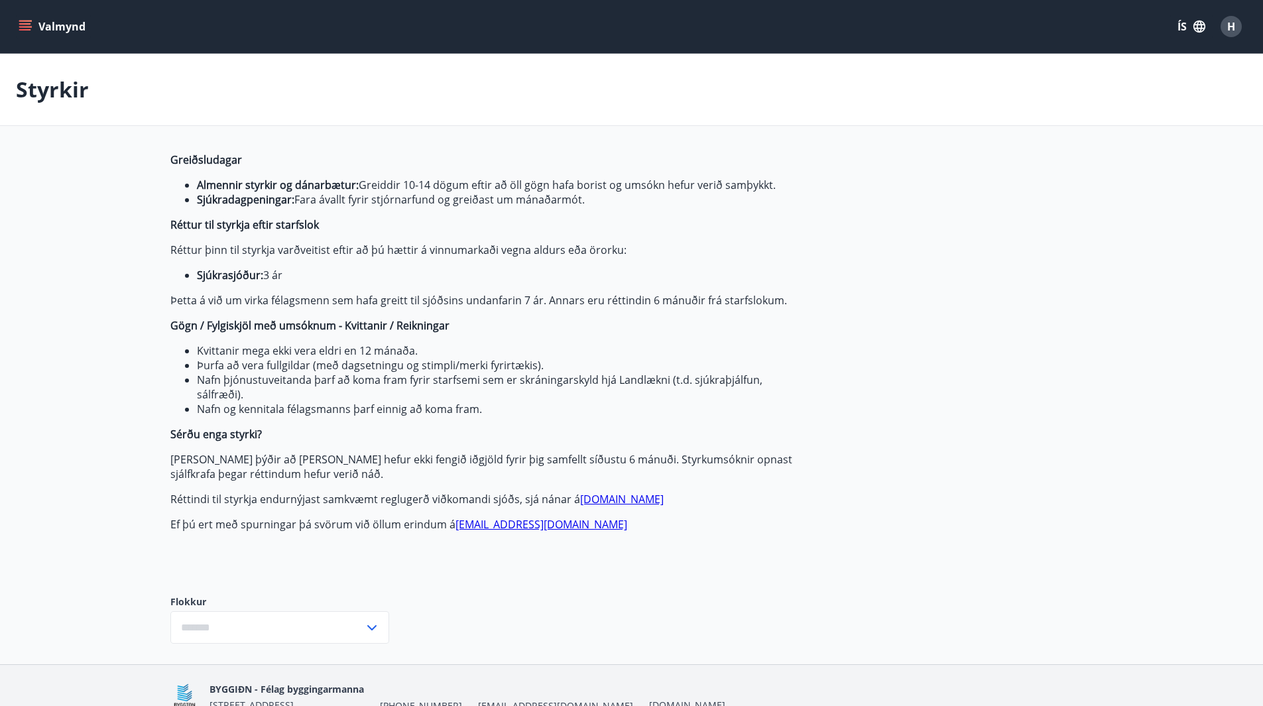
type input "***"
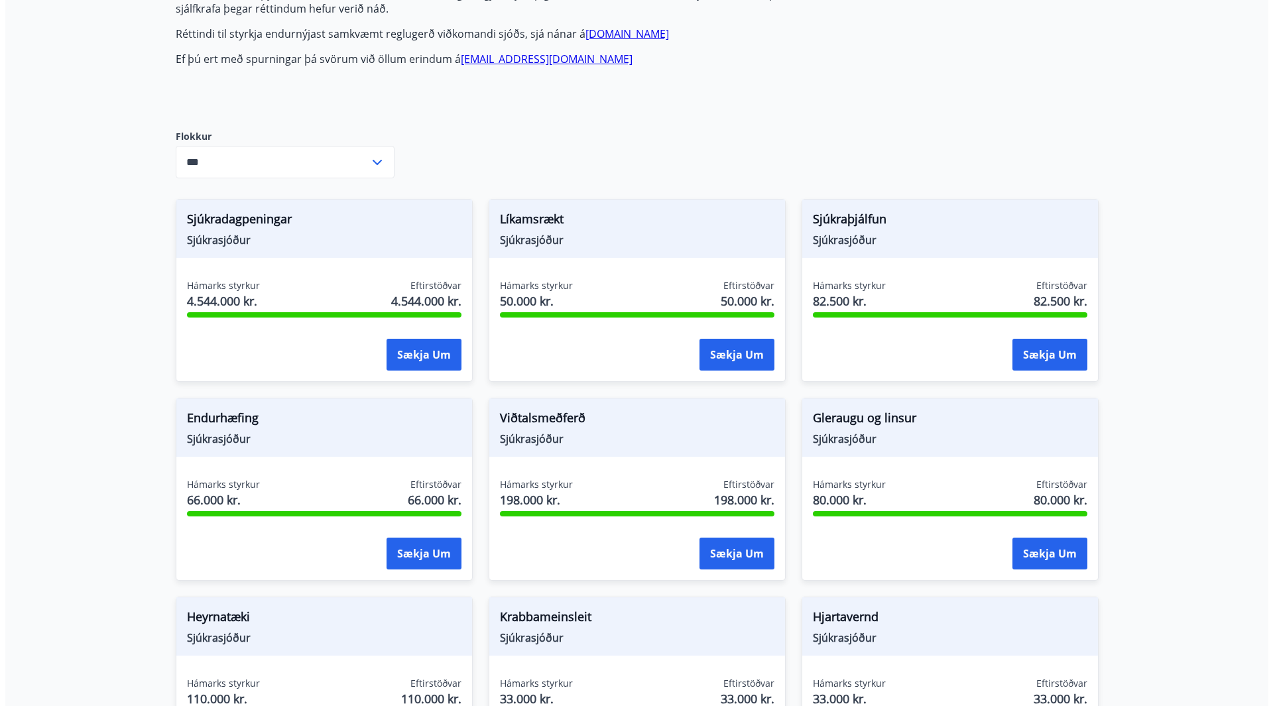
scroll to position [464, 0]
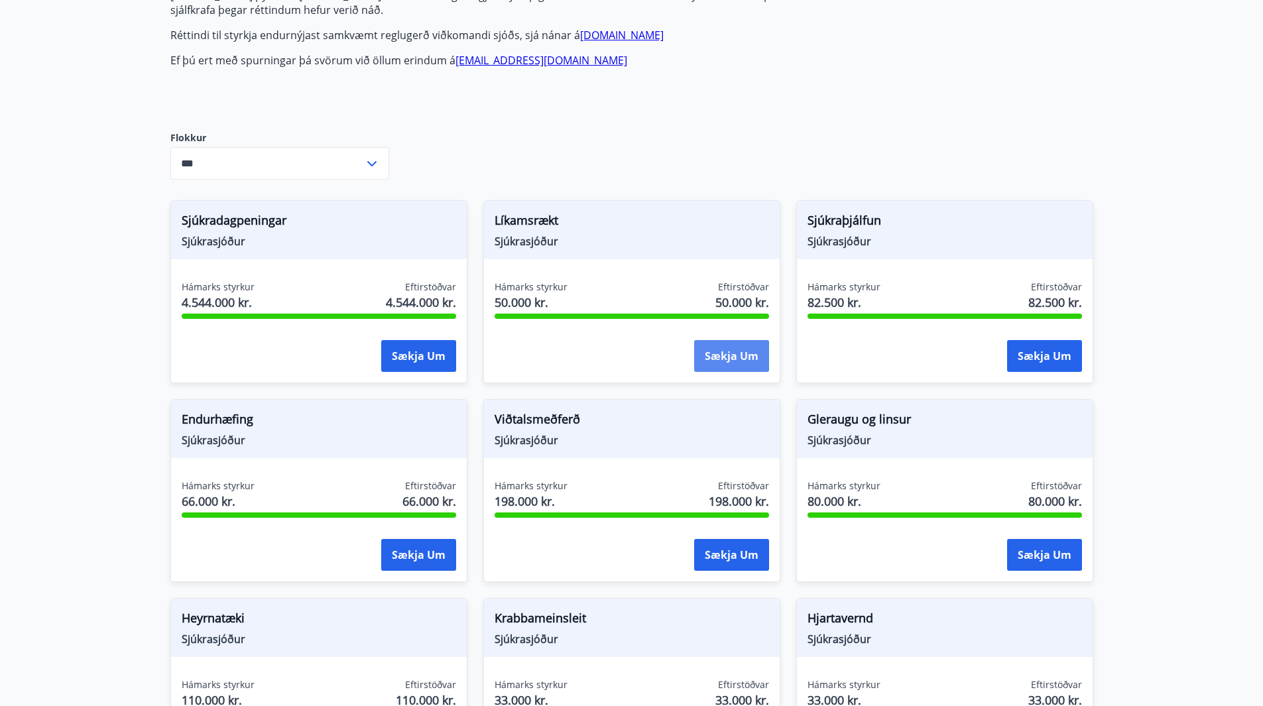
click at [750, 361] on button "Sækja um" at bounding box center [731, 356] width 75 height 32
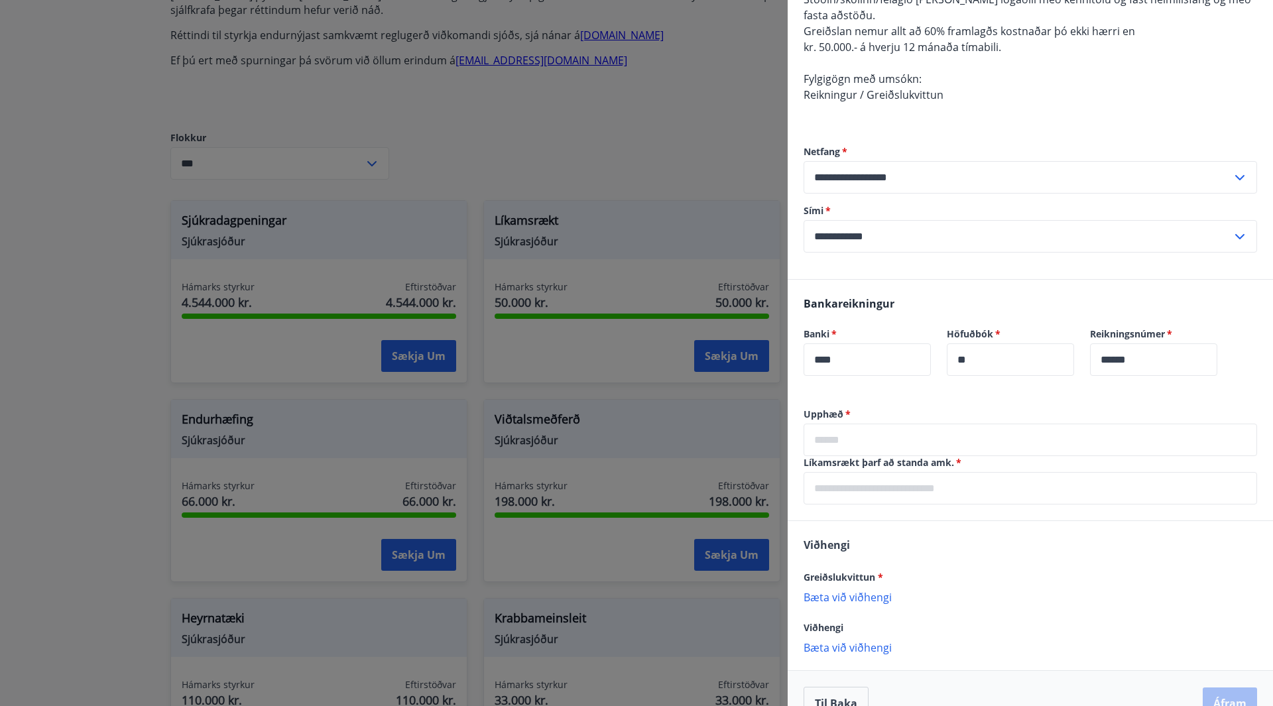
scroll to position [199, 0]
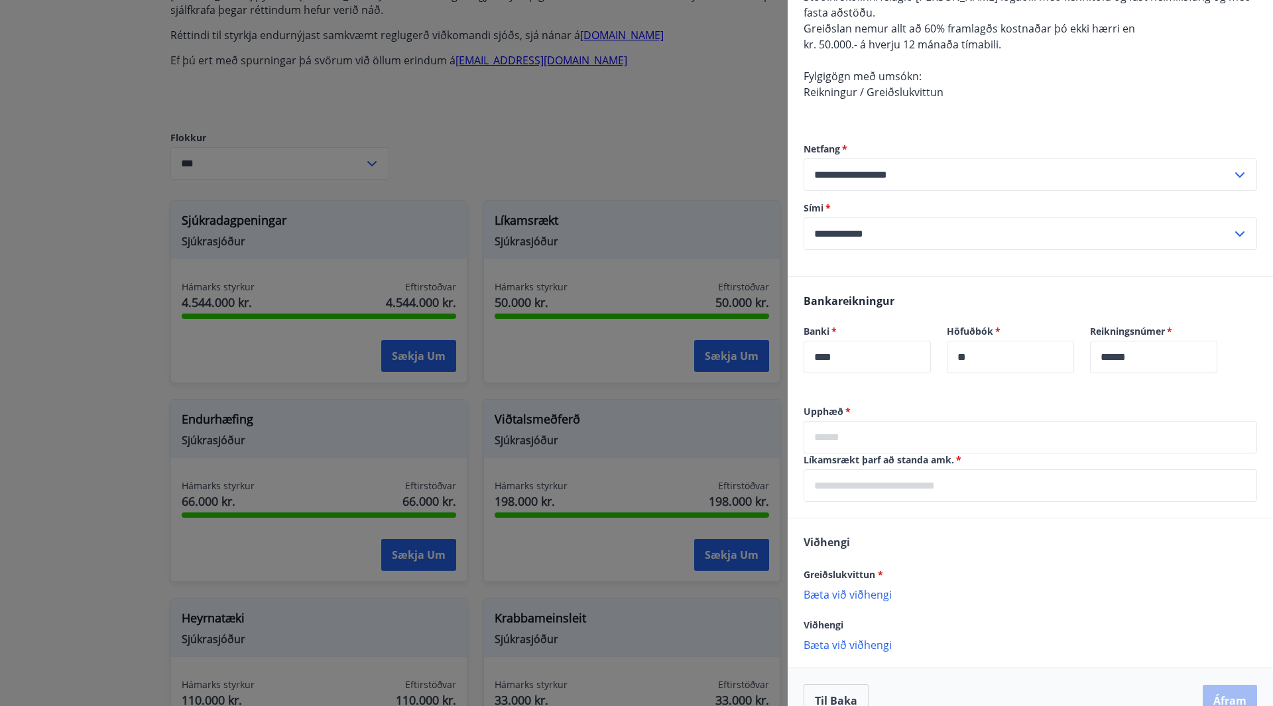
click at [867, 440] on input "text" at bounding box center [1031, 437] width 454 height 32
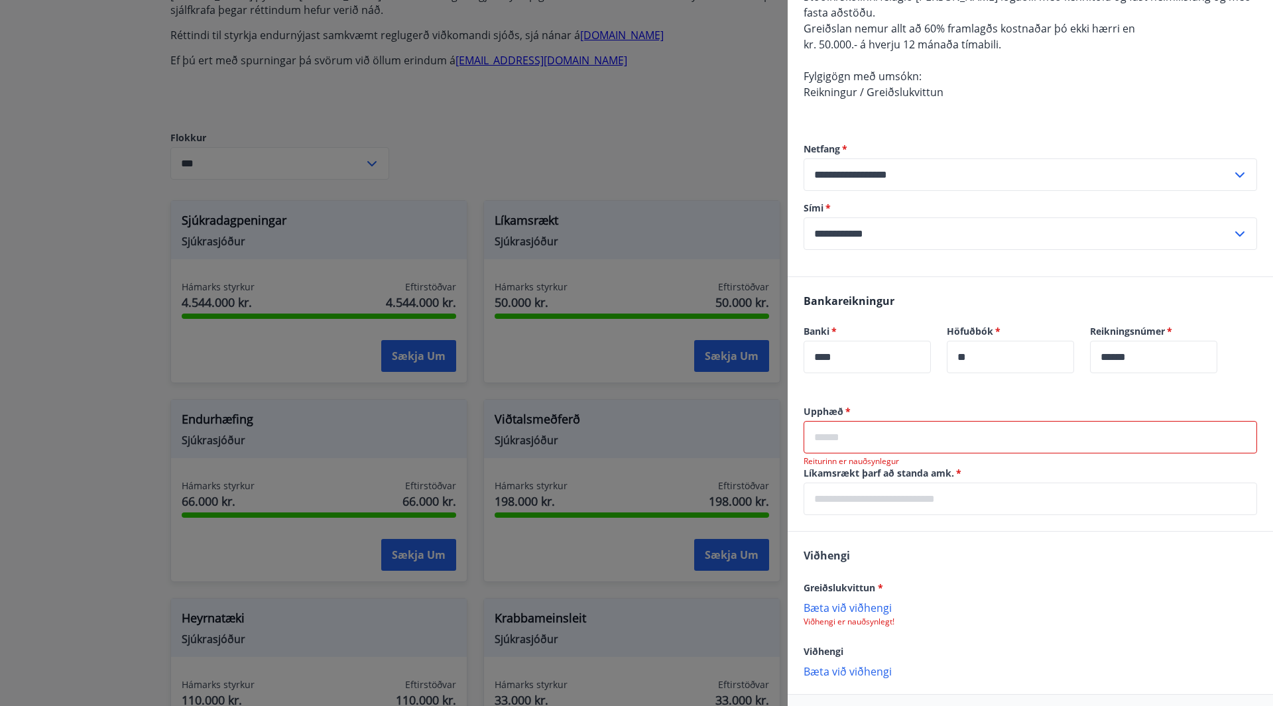
click at [871, 432] on input "text" at bounding box center [1031, 437] width 454 height 32
click at [879, 436] on input "text" at bounding box center [1031, 437] width 454 height 32
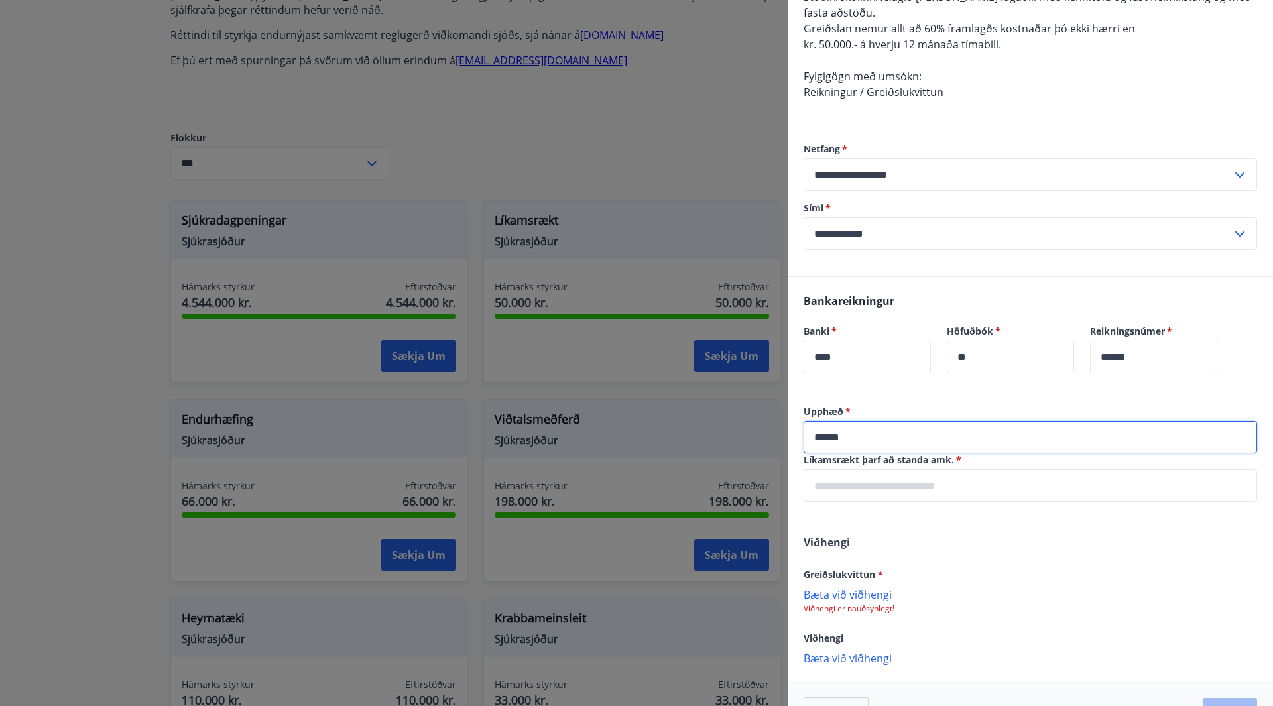
click at [835, 438] on input "******" at bounding box center [1031, 437] width 454 height 32
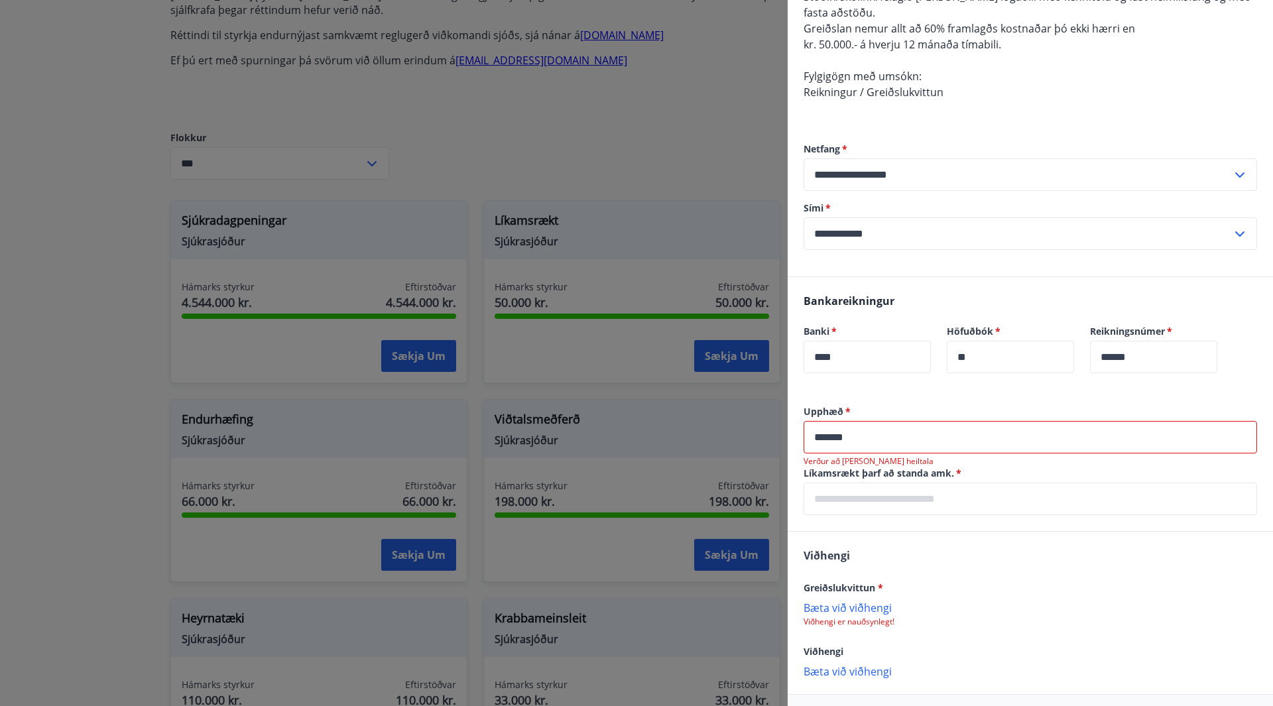
click at [949, 436] on input "*******" at bounding box center [1031, 437] width 454 height 32
drag, startPoint x: 836, startPoint y: 434, endPoint x: 847, endPoint y: 430, distance: 11.1
click at [838, 434] on input "*******" at bounding box center [1031, 437] width 454 height 32
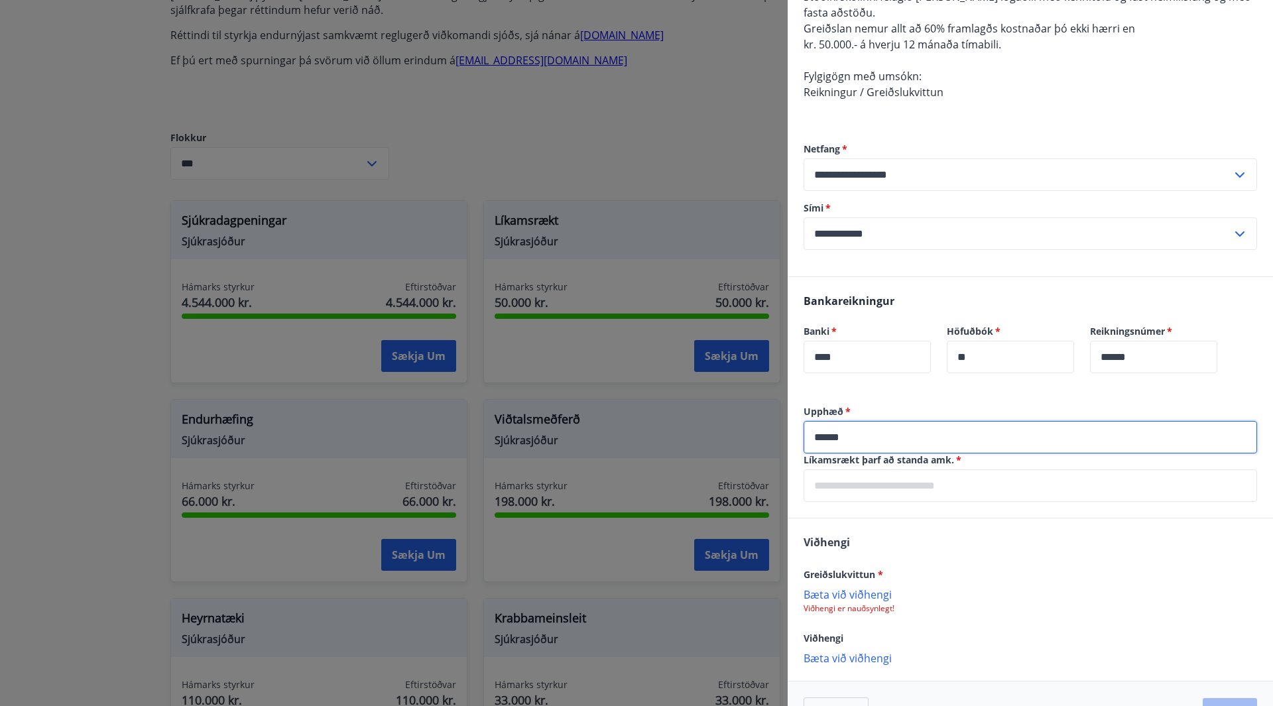
type input "******"
click at [883, 489] on input "text" at bounding box center [1031, 485] width 454 height 32
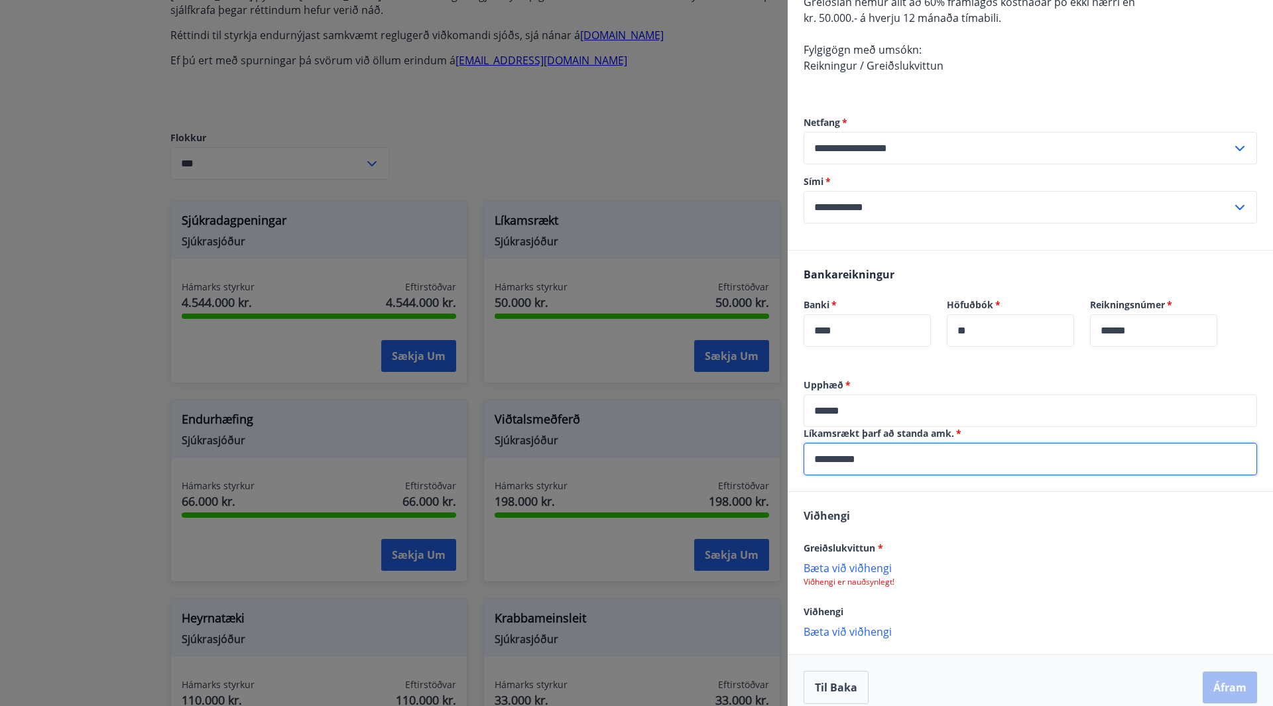
scroll to position [239, 0]
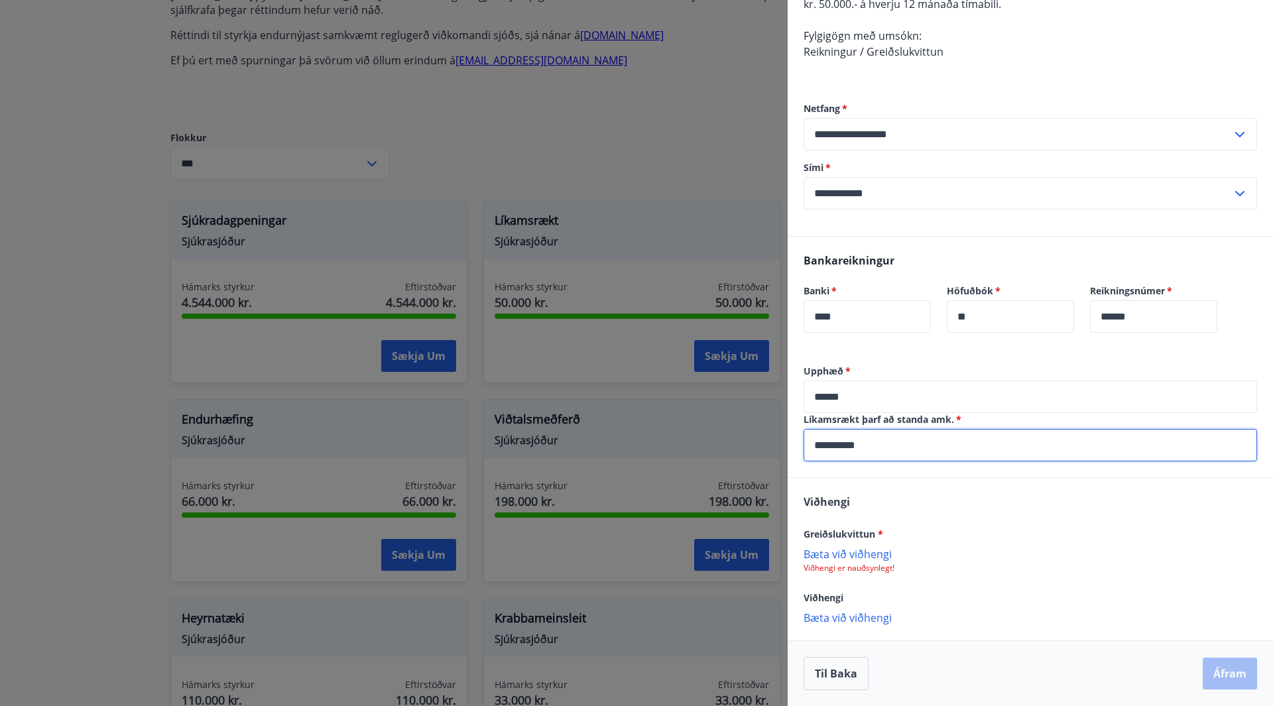
type input "**********"
click at [877, 550] on p "Bæta við viðhengi" at bounding box center [1031, 553] width 454 height 13
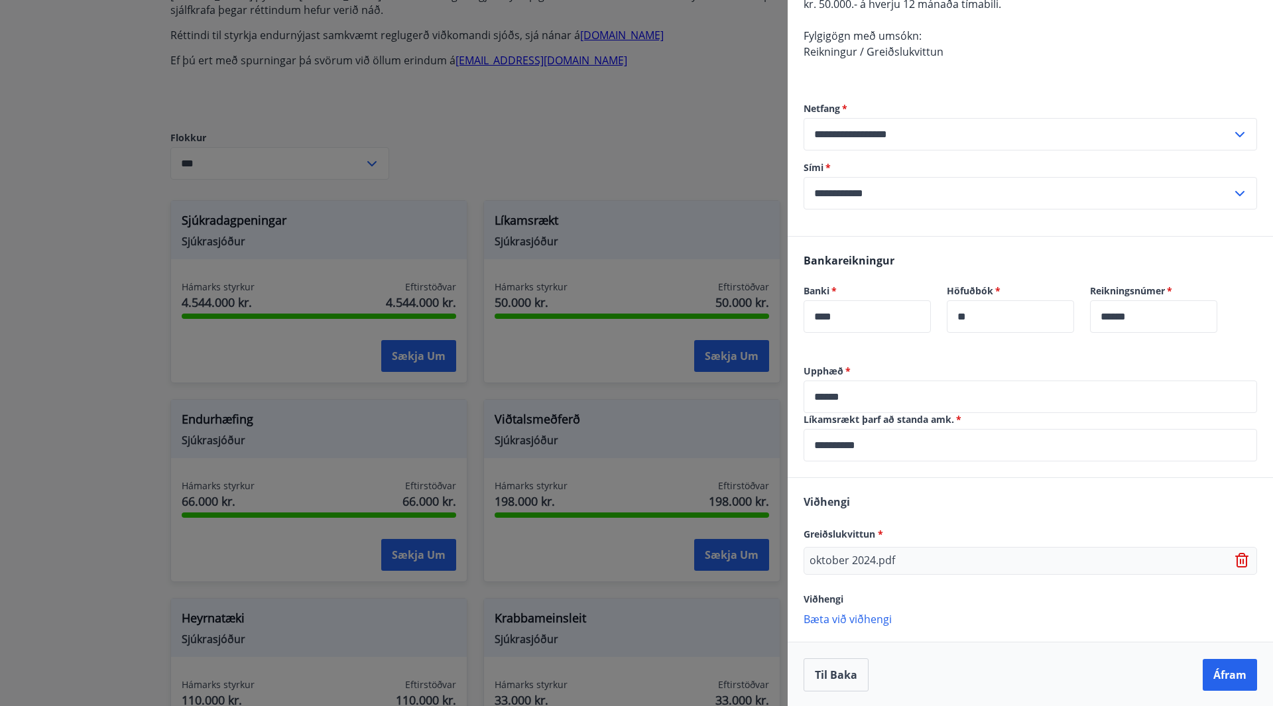
click at [869, 622] on p "Bæta við viðhengi" at bounding box center [1031, 618] width 454 height 13
click at [873, 645] on p "Bæta við viðhengi" at bounding box center [1031, 646] width 454 height 13
click at [858, 683] on p "Bæta við viðhengi" at bounding box center [1031, 679] width 454 height 13
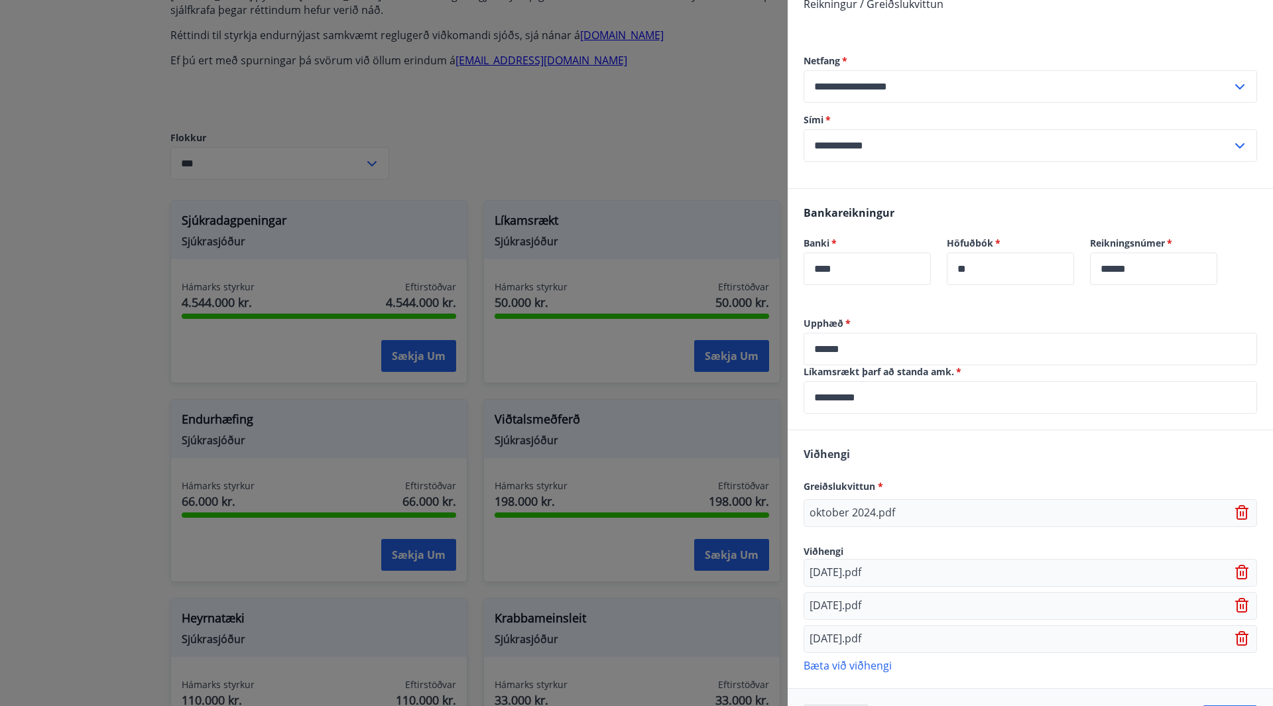
scroll to position [335, 0]
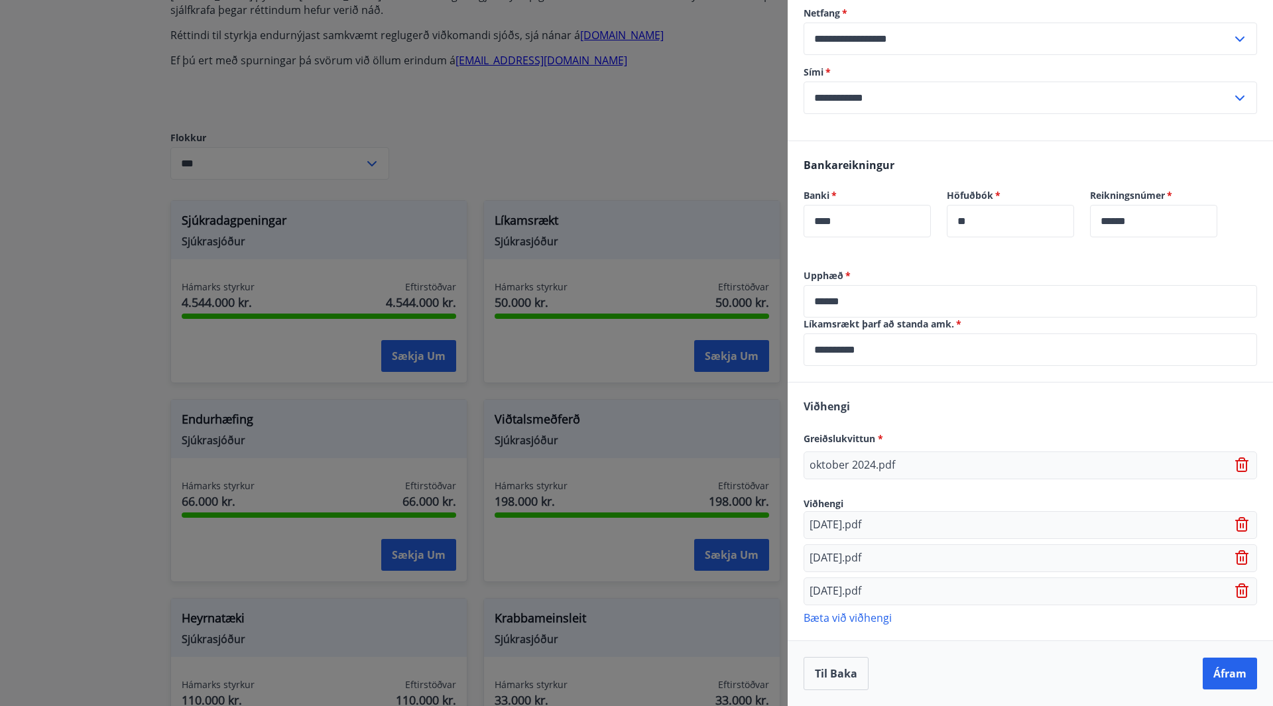
click at [855, 618] on p "Bæta við viðhengi" at bounding box center [1031, 617] width 454 height 13
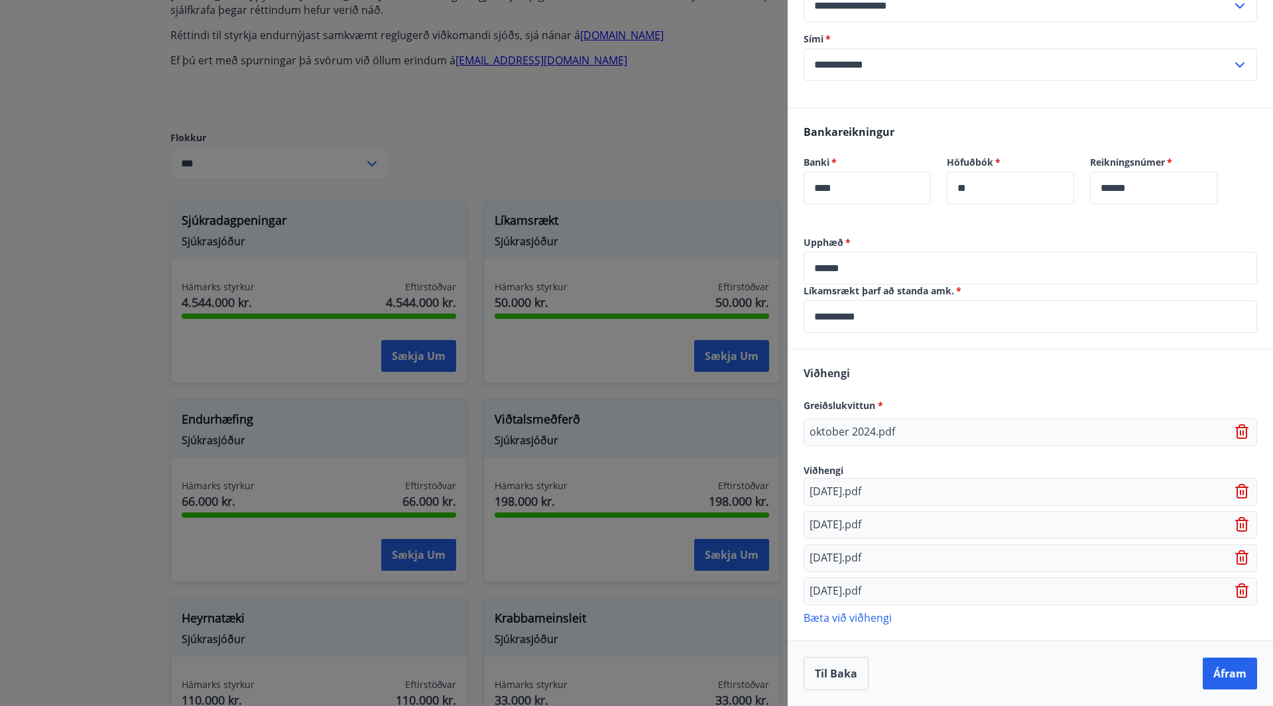
click at [853, 619] on p "Bæta við viðhengi" at bounding box center [1031, 617] width 454 height 13
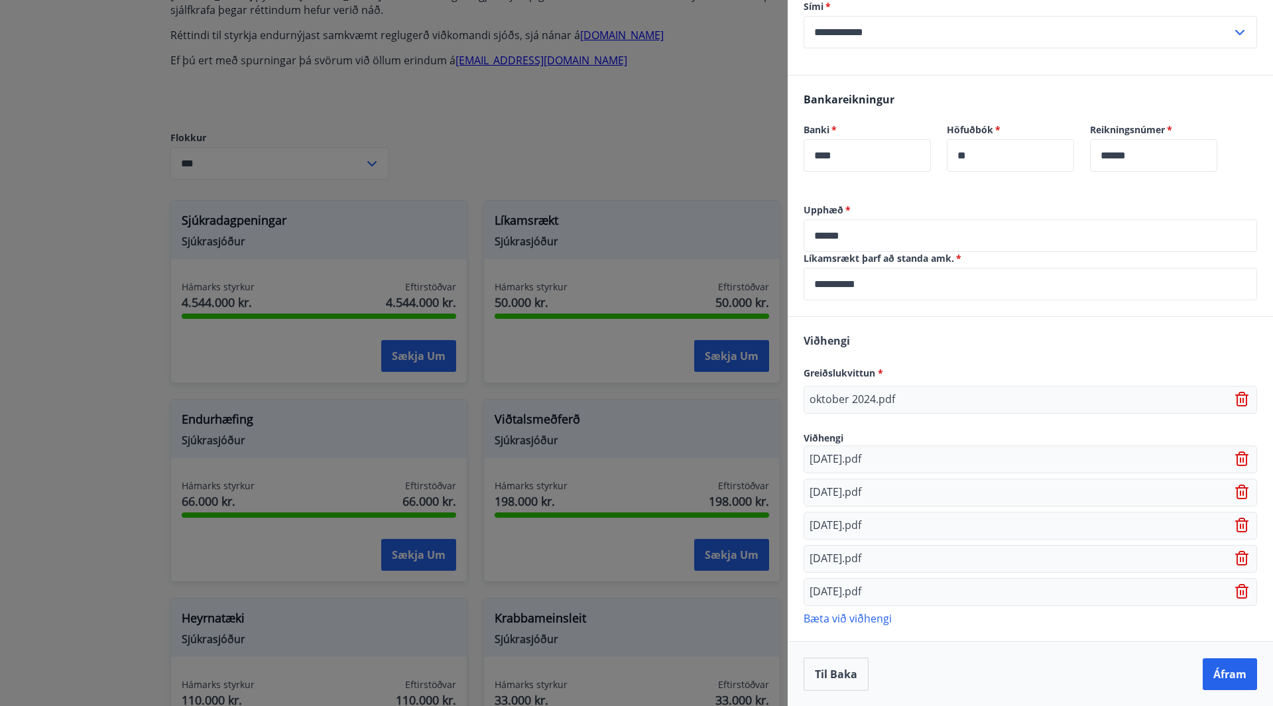
scroll to position [401, 0]
click at [864, 620] on p "Bæta við viðhengi" at bounding box center [1031, 617] width 454 height 13
click at [861, 654] on p "Bæta við viðhengi" at bounding box center [1031, 650] width 454 height 13
click at [847, 685] on p "Bæta við viðhengi" at bounding box center [1031, 683] width 454 height 13
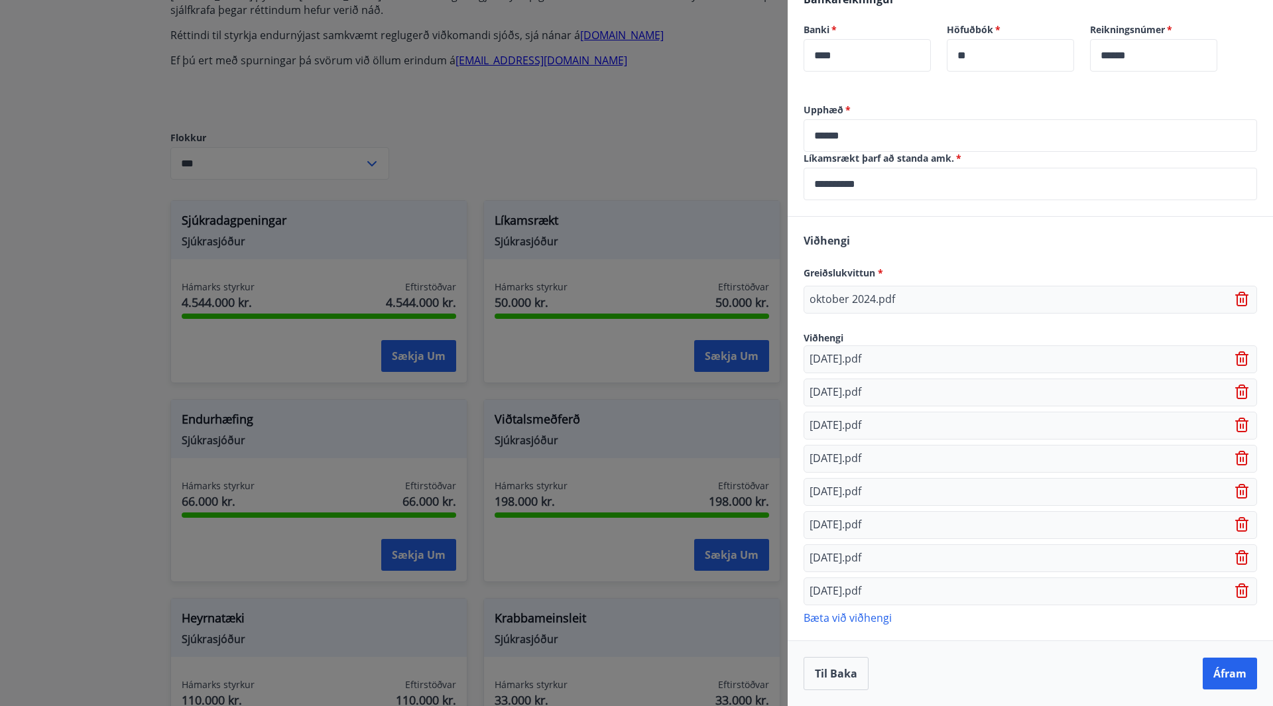
click at [843, 614] on p "Bæta við viðhengi" at bounding box center [1031, 617] width 454 height 13
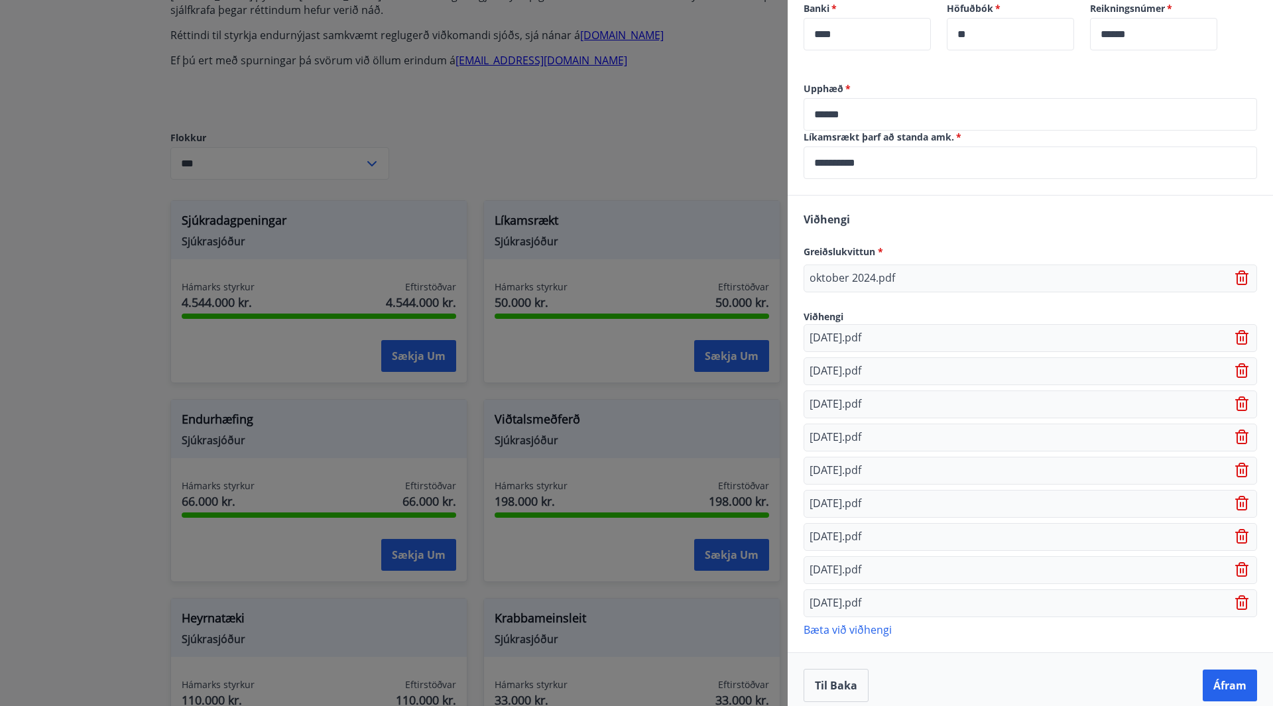
scroll to position [534, 0]
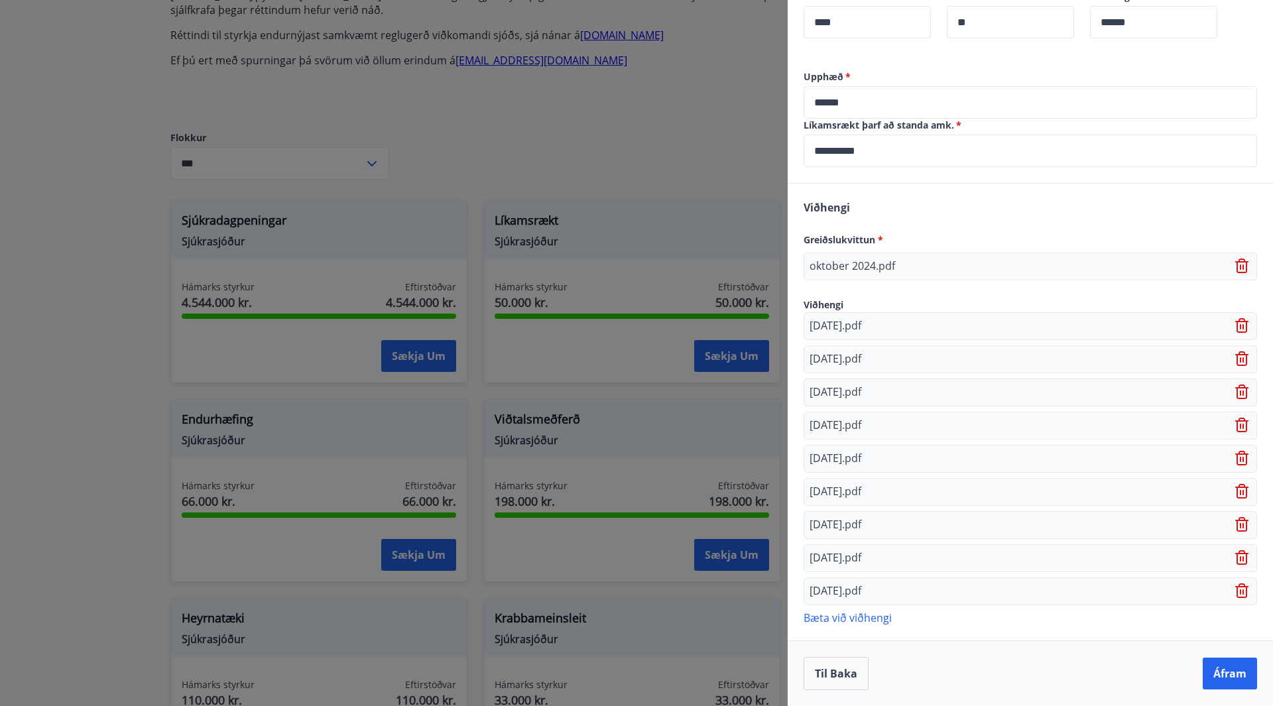
click at [841, 619] on p "Bæta við viðhengi" at bounding box center [1031, 617] width 454 height 13
click at [839, 652] on p "Bæta við viðhengi" at bounding box center [1031, 650] width 454 height 13
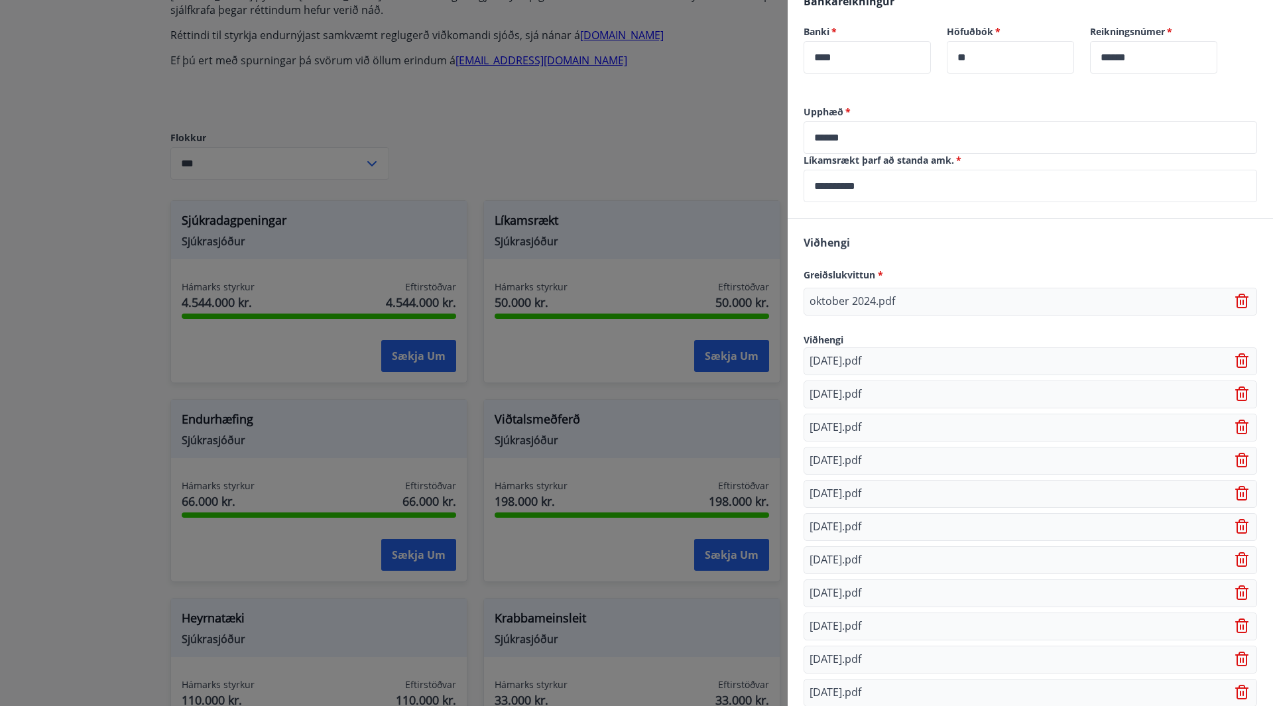
scroll to position [600, 0]
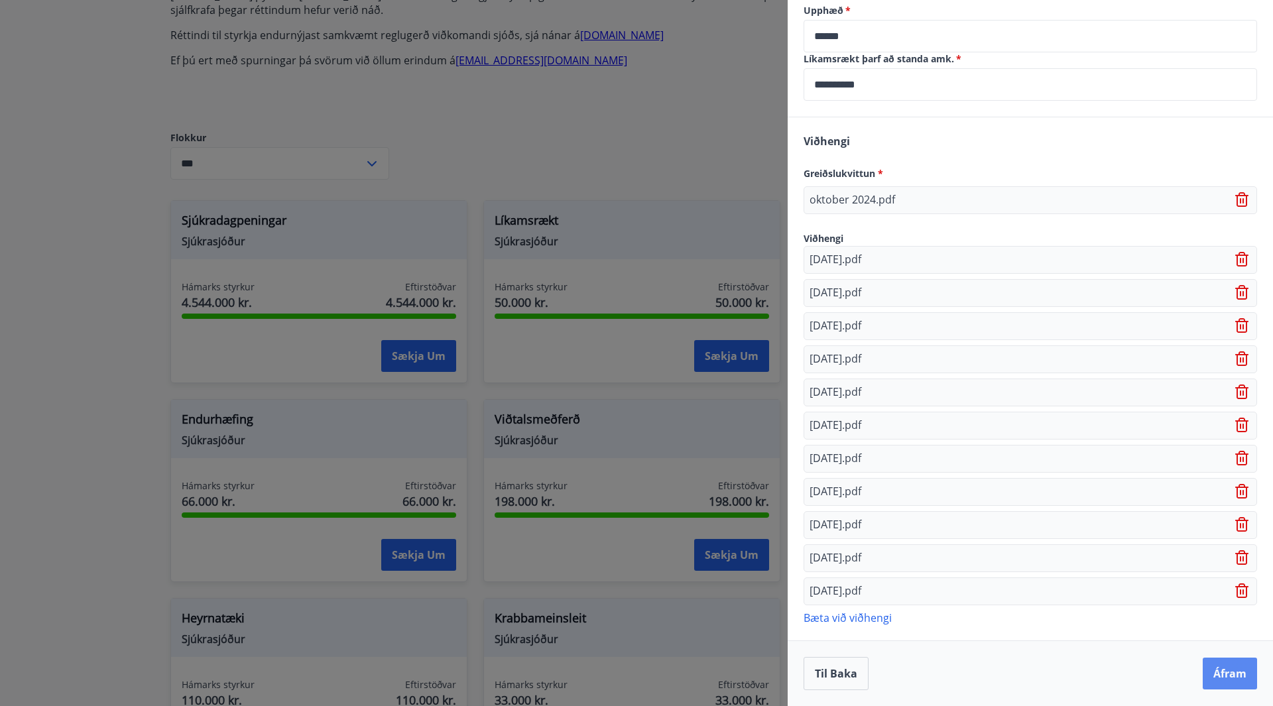
click at [1203, 669] on button "Áfram" at bounding box center [1230, 674] width 54 height 32
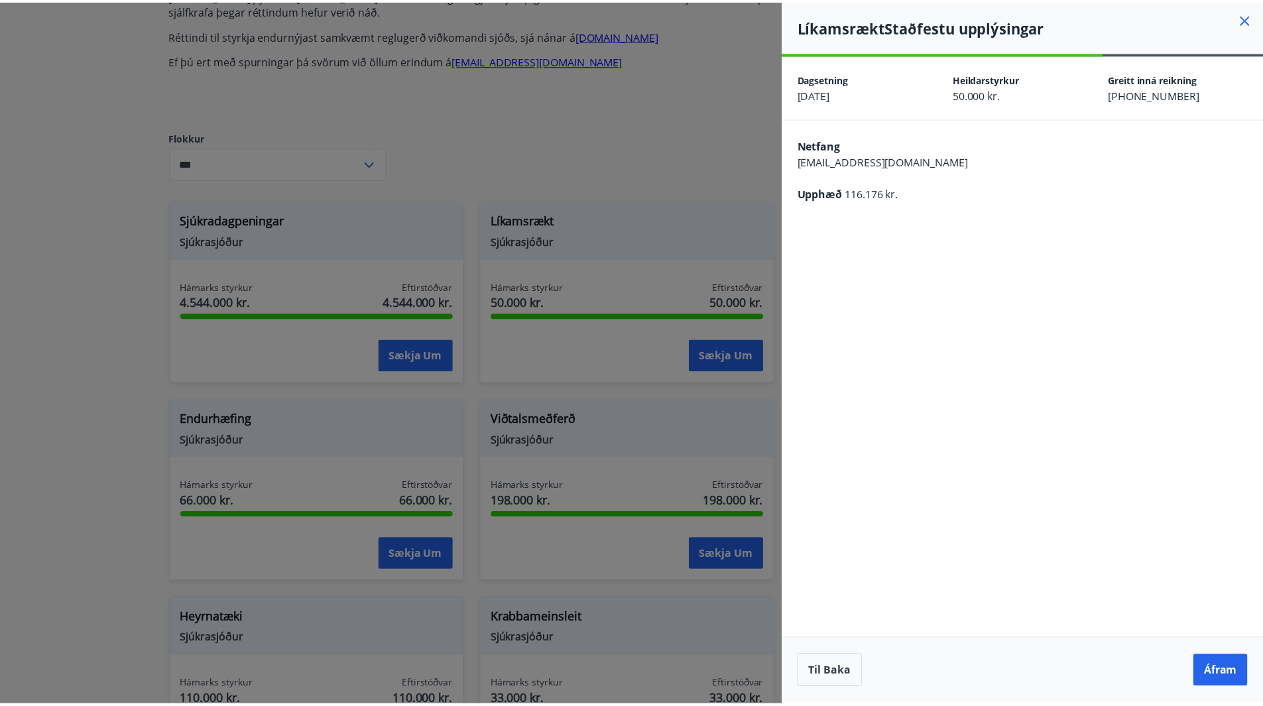
scroll to position [0, 0]
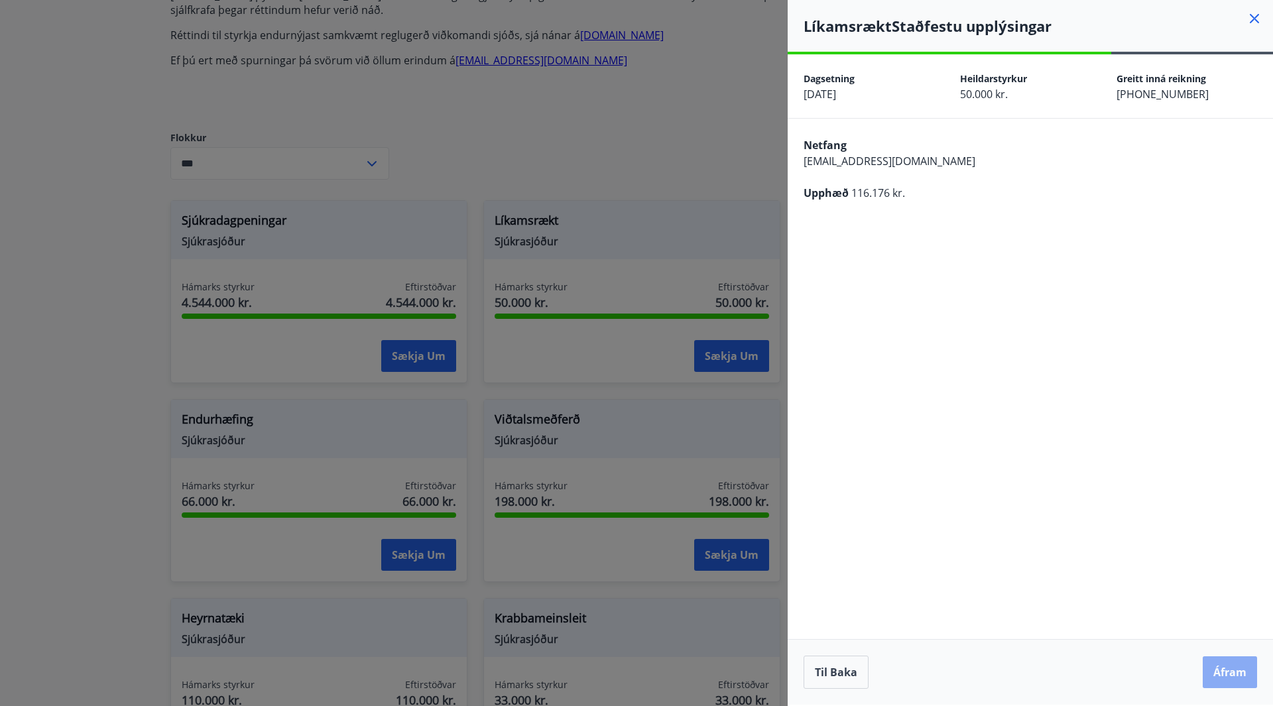
click at [1223, 671] on button "Áfram" at bounding box center [1230, 672] width 54 height 32
click at [1227, 671] on button "Áfram" at bounding box center [1230, 672] width 54 height 32
click at [1243, 64] on icon "Close" at bounding box center [1245, 65] width 9 height 9
click at [1234, 677] on button "Áfram" at bounding box center [1230, 672] width 54 height 32
click at [1245, 65] on icon "Close" at bounding box center [1245, 65] width 9 height 9
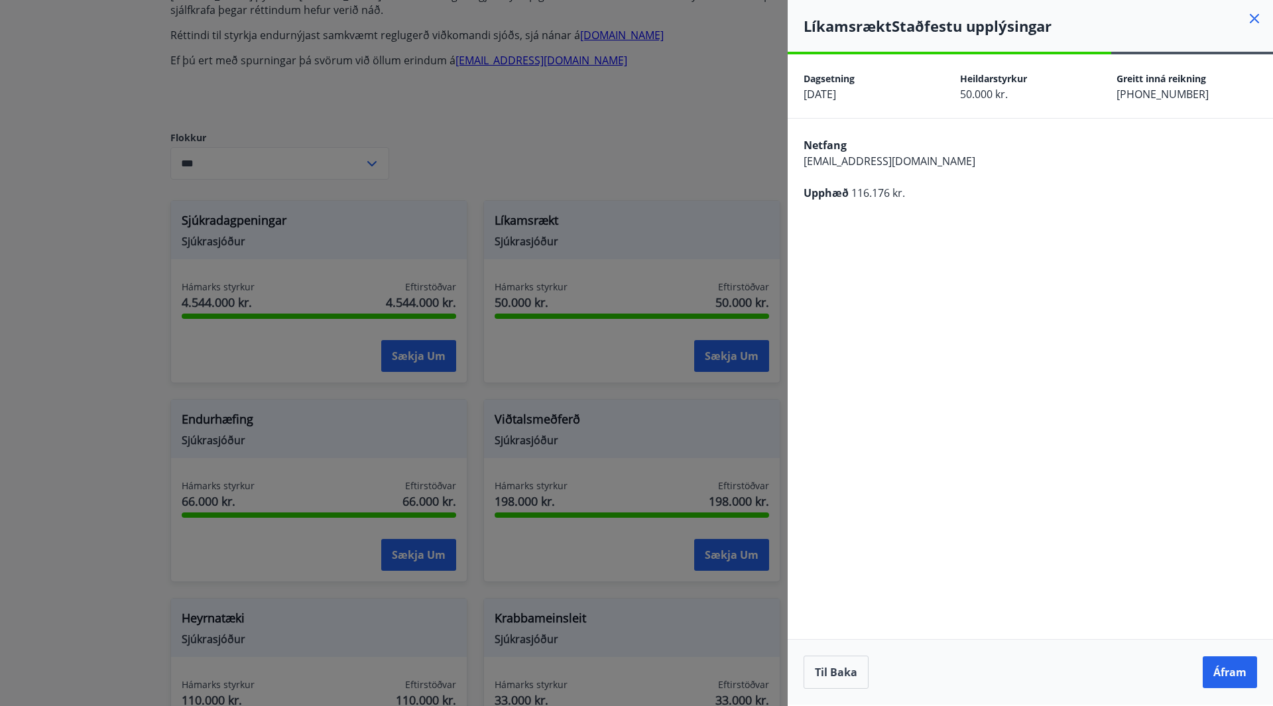
drag, startPoint x: 787, startPoint y: 1, endPoint x: 821, endPoint y: 111, distance: 115.8
click at [821, 111] on div "**********" at bounding box center [636, 353] width 1273 height 706
click at [1239, 667] on button "Áfram" at bounding box center [1230, 672] width 54 height 32
click at [497, 182] on div at bounding box center [636, 353] width 1273 height 706
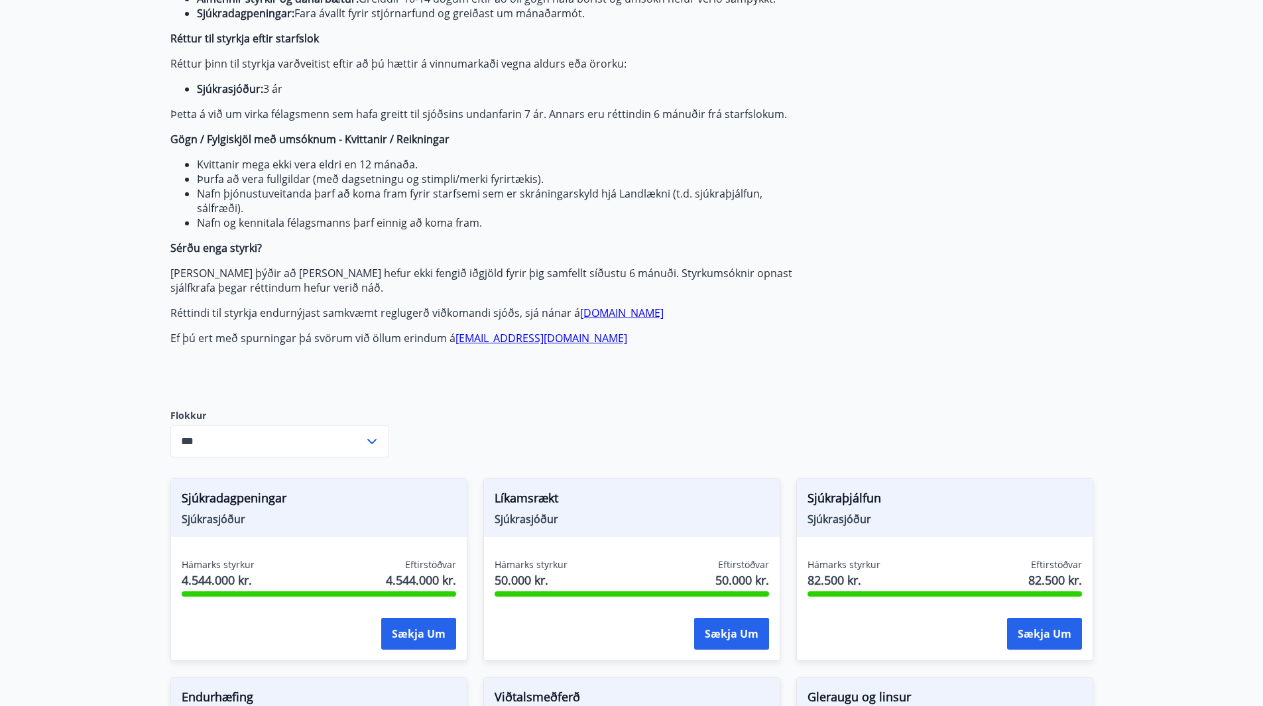
scroll to position [199, 0]
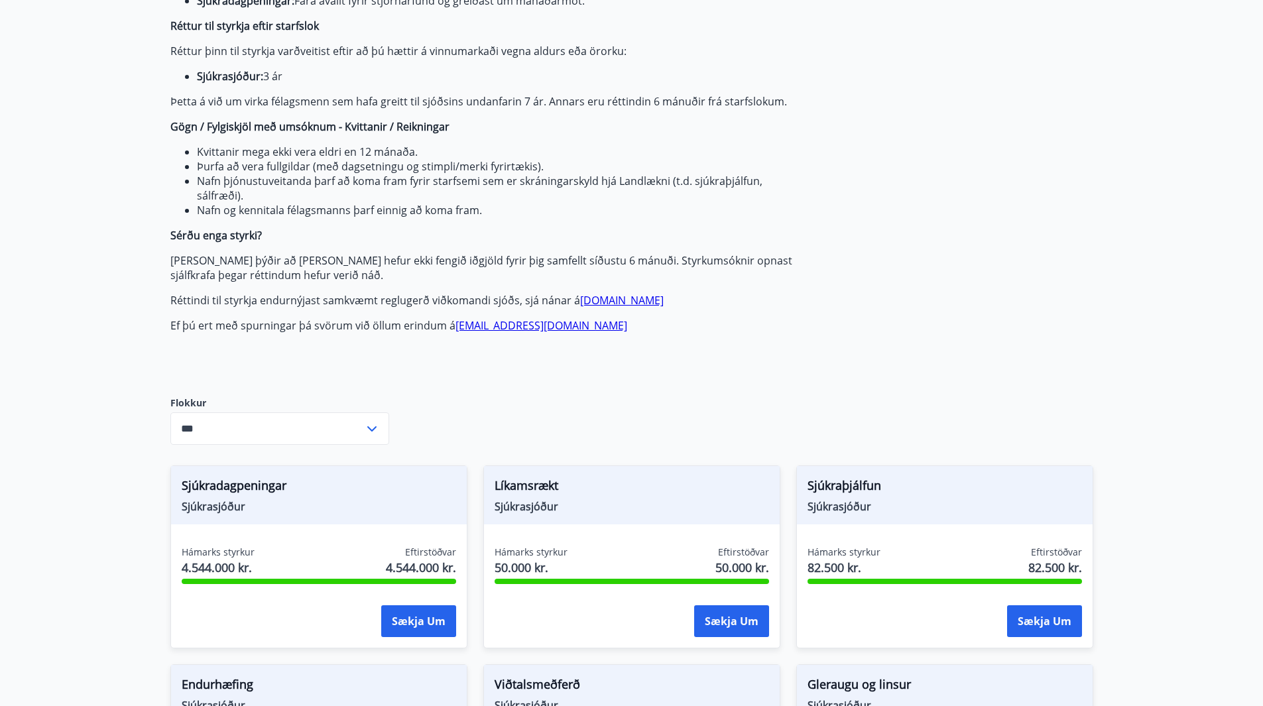
click at [515, 325] on link "[EMAIL_ADDRESS][DOMAIN_NAME]" at bounding box center [542, 325] width 172 height 15
